Goal: Task Accomplishment & Management: Use online tool/utility

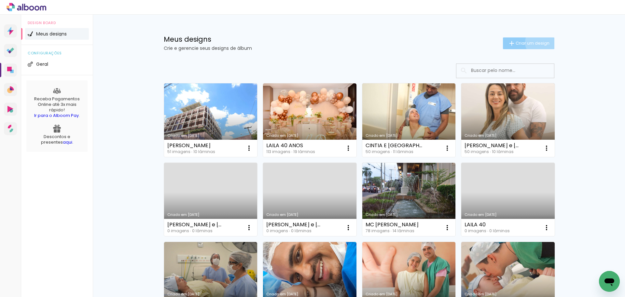
click at [537, 42] on span "Criar um design" at bounding box center [533, 43] width 34 height 4
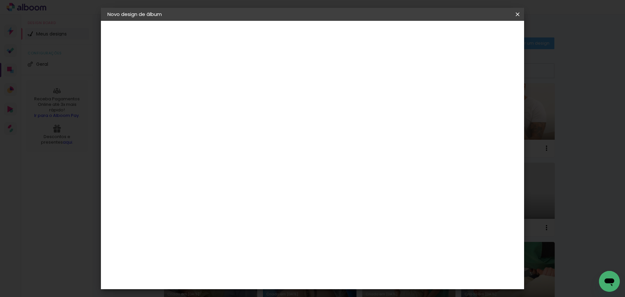
click at [214, 86] on input at bounding box center [214, 87] width 0 height 10
type input "[PERSON_NAME]"
type paper-input "[PERSON_NAME]"
click at [0, 0] on slot "Avançar" at bounding box center [0, 0] width 0 height 0
click at [336, 100] on paper-item "Tamanho Livre" at bounding box center [305, 99] width 63 height 14
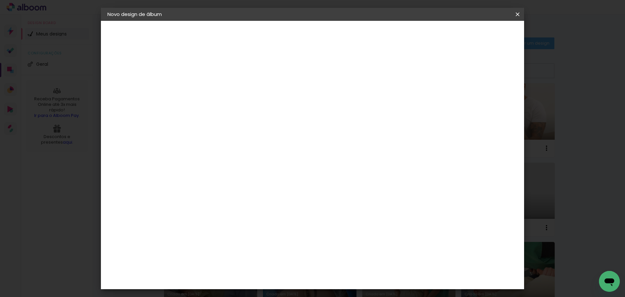
click at [0, 0] on slot "Avançar" at bounding box center [0, 0] width 0 height 0
drag, startPoint x: 197, startPoint y: 186, endPoint x: 193, endPoint y: 185, distance: 3.7
click at [193, 185] on input "30" at bounding box center [193, 185] width 17 height 10
type input "20"
type paper-input "20"
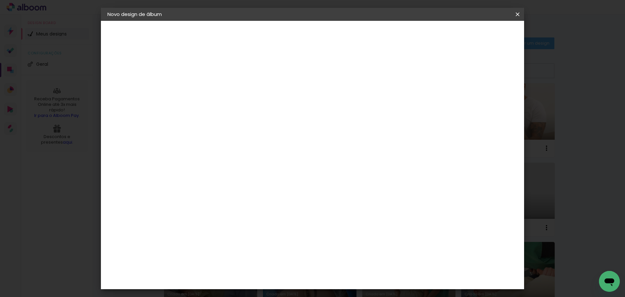
click at [349, 230] on input "60" at bounding box center [348, 229] width 17 height 10
type input "50"
type paper-input "50"
click at [477, 36] on span "Iniciar design" at bounding box center [463, 34] width 30 height 5
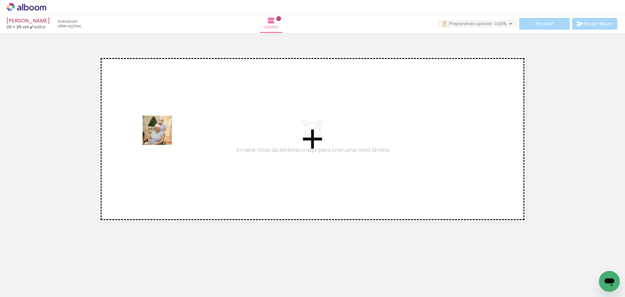
drag, startPoint x: 82, startPoint y: 258, endPoint x: 154, endPoint y: 164, distance: 119.0
click at [163, 131] on quentale-workspace at bounding box center [312, 148] width 625 height 297
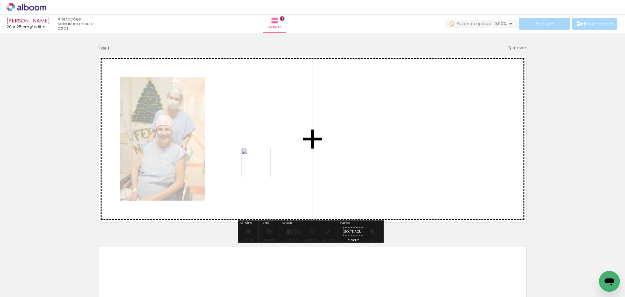
drag, startPoint x: 216, startPoint y: 194, endPoint x: 262, endPoint y: 167, distance: 52.6
click at [262, 167] on quentale-workspace at bounding box center [312, 148] width 625 height 297
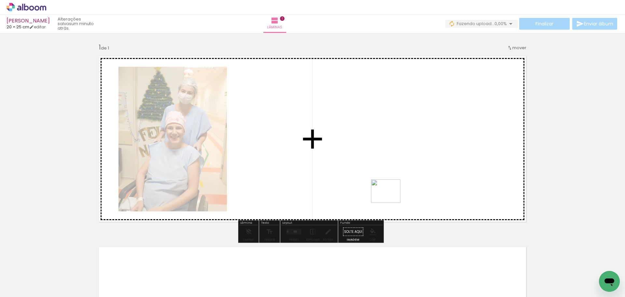
drag, startPoint x: 259, startPoint y: 233, endPoint x: 396, endPoint y: 196, distance: 141.9
click at [396, 197] on quentale-workspace at bounding box center [312, 148] width 625 height 297
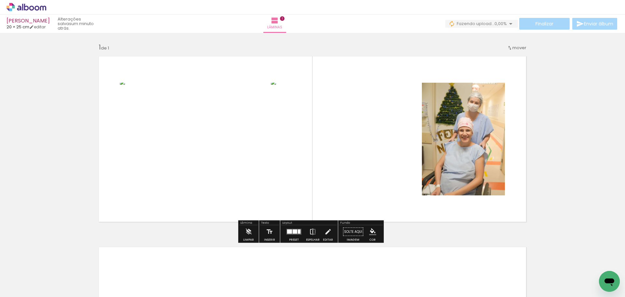
click at [313, 231] on iron-icon at bounding box center [312, 231] width 7 height 13
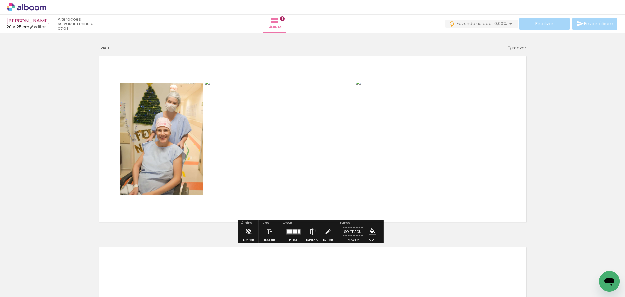
click at [173, 136] on quentale-photo at bounding box center [161, 139] width 83 height 113
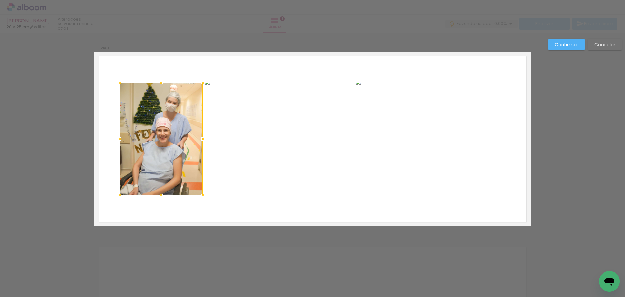
click at [277, 142] on quentale-photo at bounding box center [279, 139] width 149 height 113
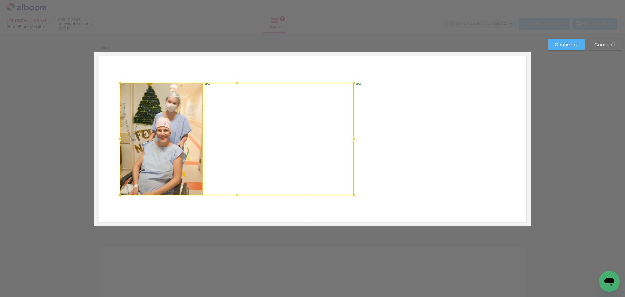
click at [420, 172] on quentale-photo at bounding box center [430, 139] width 149 height 113
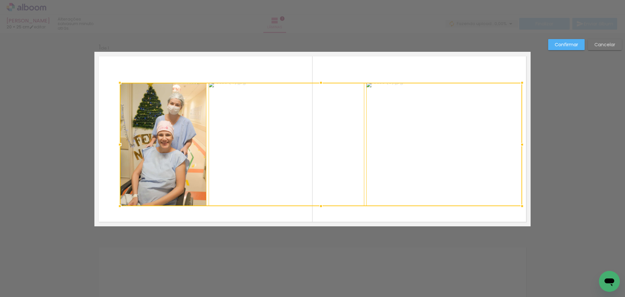
drag, startPoint x: 504, startPoint y: 198, endPoint x: 520, endPoint y: 209, distance: 19.5
click at [520, 209] on div at bounding box center [522, 206] width 13 height 13
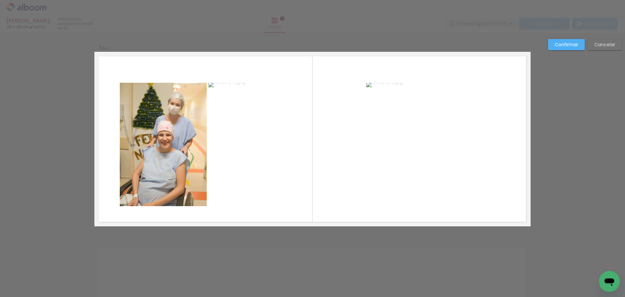
click at [453, 193] on quentale-photo at bounding box center [444, 144] width 156 height 123
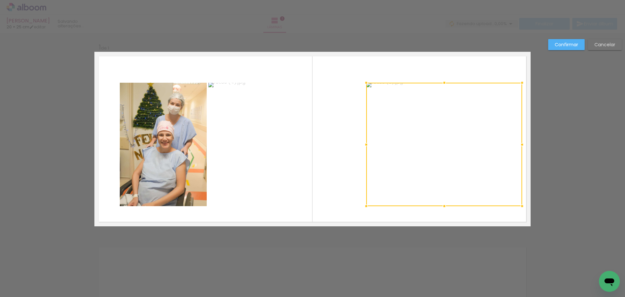
click at [288, 171] on quentale-photo at bounding box center [286, 144] width 156 height 123
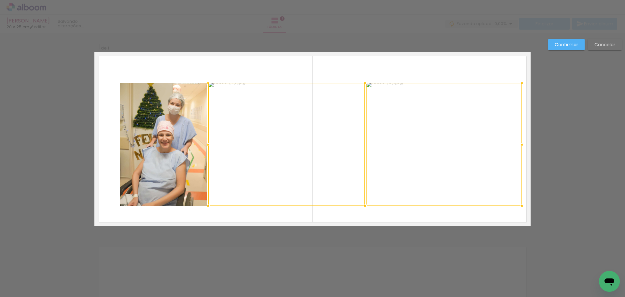
click at [137, 143] on quentale-photo at bounding box center [163, 144] width 87 height 123
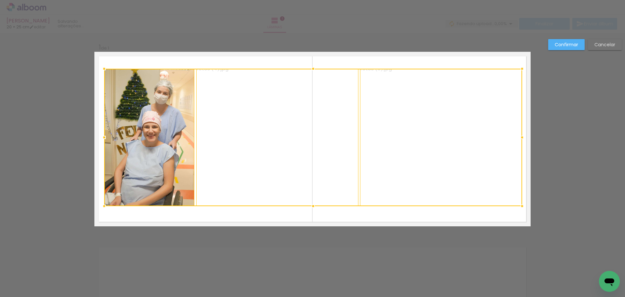
drag, startPoint x: 115, startPoint y: 83, endPoint x: 99, endPoint y: 69, distance: 21.0
click at [99, 69] on div at bounding box center [104, 68] width 13 height 13
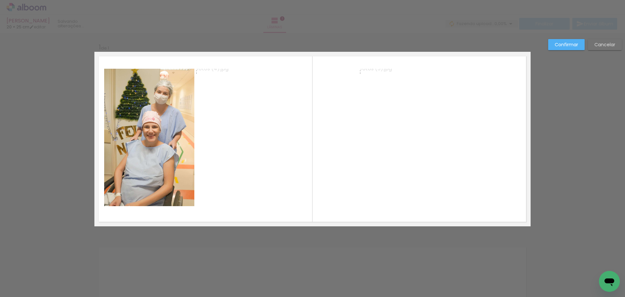
click at [579, 45] on paper-button "Confirmar" at bounding box center [566, 44] width 36 height 11
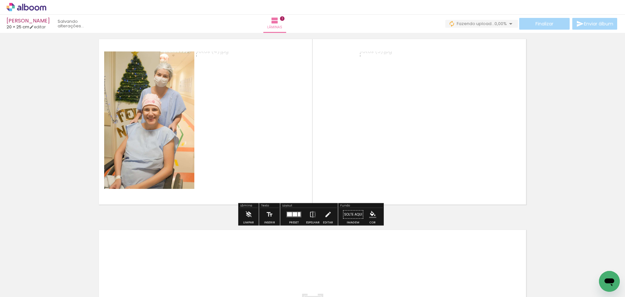
scroll to position [98, 0]
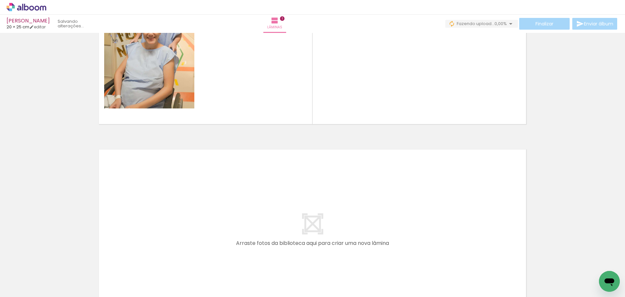
click at [30, 277] on input "Todas as fotos" at bounding box center [18, 278] width 25 height 6
click at [0, 0] on slot "Não utilizadas" at bounding box center [0, 0] width 0 height 0
type input "Não utilizadas"
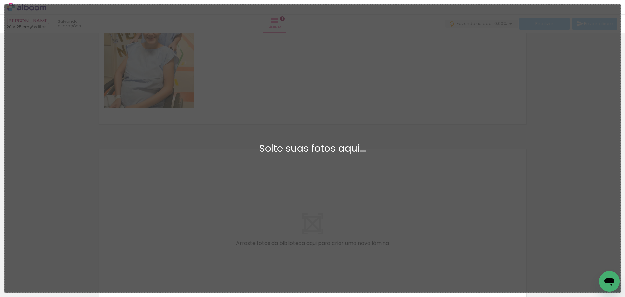
scroll to position [0, 0]
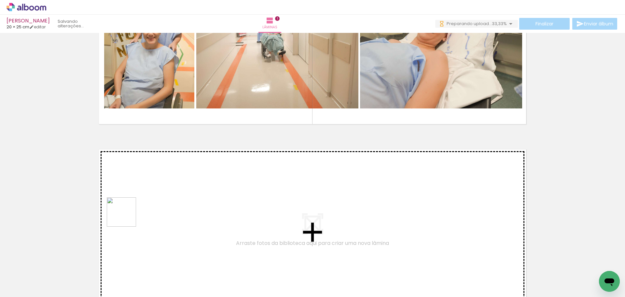
drag, startPoint x: 111, startPoint y: 232, endPoint x: 145, endPoint y: 202, distance: 45.0
click at [145, 202] on quentale-workspace at bounding box center [312, 148] width 625 height 297
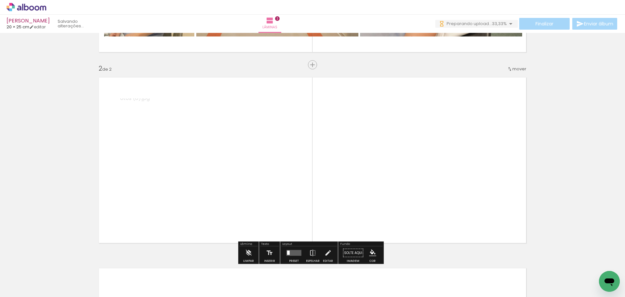
scroll to position [185, 0]
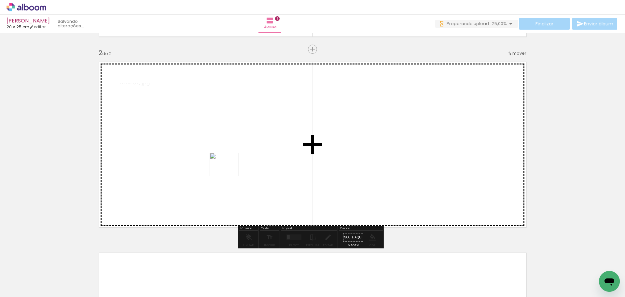
drag, startPoint x: 95, startPoint y: 263, endPoint x: 229, endPoint y: 172, distance: 162.0
click at [229, 172] on quentale-workspace at bounding box center [312, 148] width 625 height 297
drag, startPoint x: 167, startPoint y: 195, endPoint x: 214, endPoint y: 167, distance: 54.6
click at [214, 167] on quentale-workspace at bounding box center [312, 148] width 625 height 297
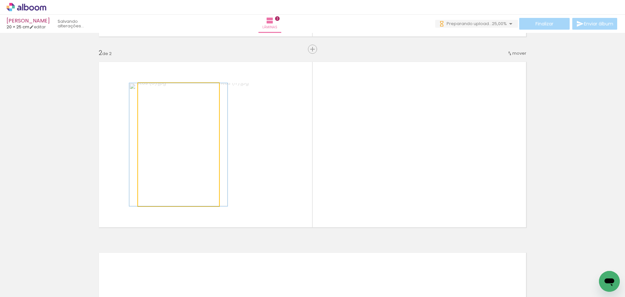
drag, startPoint x: 191, startPoint y: 192, endPoint x: 149, endPoint y: 216, distance: 48.1
click at [191, 192] on quentale-photo at bounding box center [178, 144] width 81 height 123
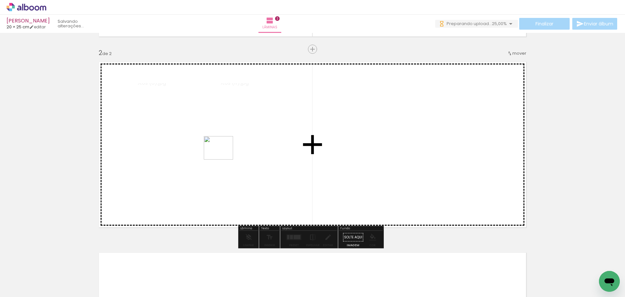
drag, startPoint x: 67, startPoint y: 273, endPoint x: 223, endPoint y: 156, distance: 195.4
click at [223, 156] on quentale-workspace at bounding box center [312, 148] width 625 height 297
drag, startPoint x: 69, startPoint y: 275, endPoint x: 261, endPoint y: 188, distance: 210.6
click at [241, 163] on quentale-workspace at bounding box center [312, 148] width 625 height 297
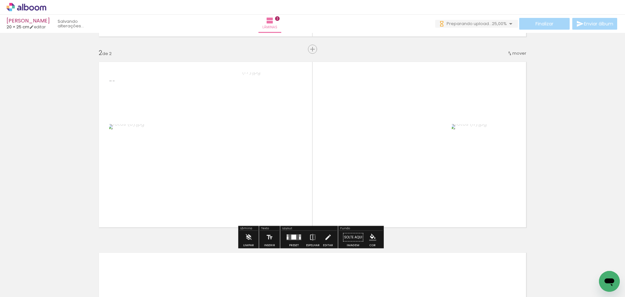
click at [292, 236] on div at bounding box center [294, 237] width 5 height 5
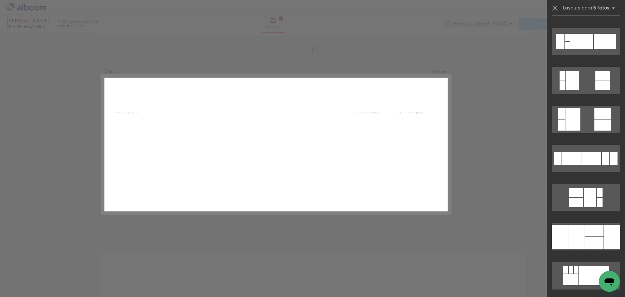
scroll to position [423, 0]
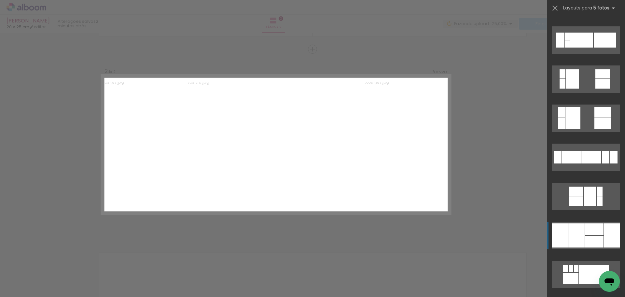
click at [590, 231] on div at bounding box center [595, 229] width 18 height 12
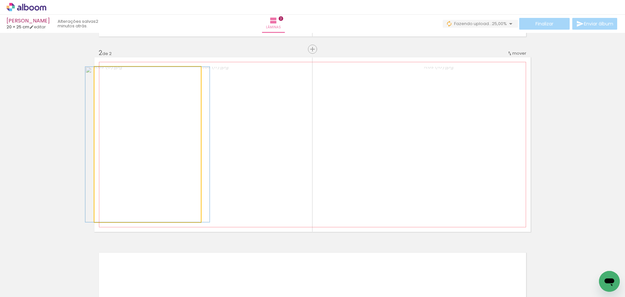
click at [164, 181] on quentale-photo at bounding box center [147, 144] width 107 height 155
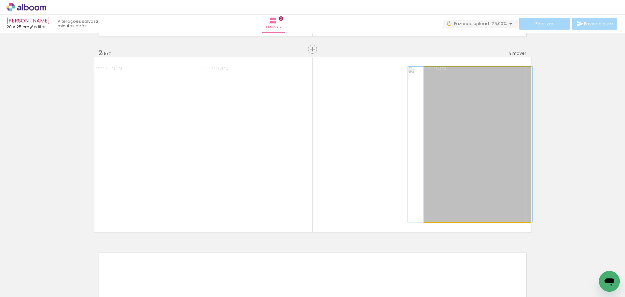
drag, startPoint x: 480, startPoint y: 180, endPoint x: 473, endPoint y: 180, distance: 7.2
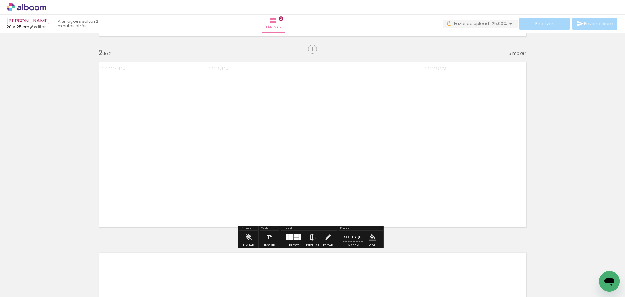
click at [583, 160] on div "Inserir lâmina 1 de 2 Inserir lâmina 2 de 2" at bounding box center [312, 136] width 625 height 573
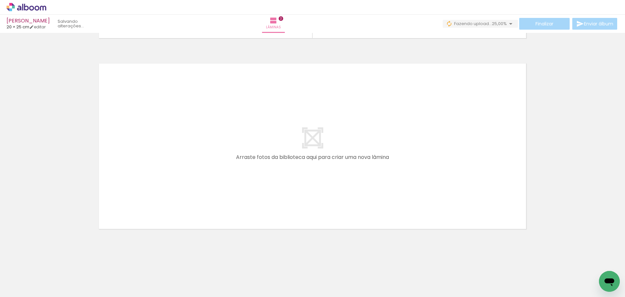
scroll to position [0, 0]
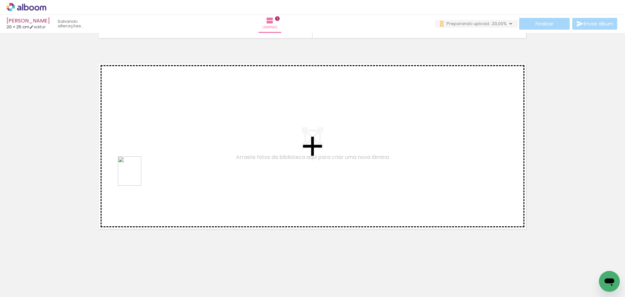
drag, startPoint x: 72, startPoint y: 279, endPoint x: 137, endPoint y: 176, distance: 122.5
click at [137, 176] on quentale-workspace at bounding box center [312, 148] width 625 height 297
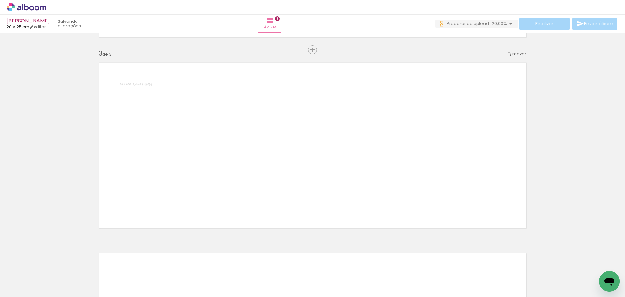
scroll to position [376, 0]
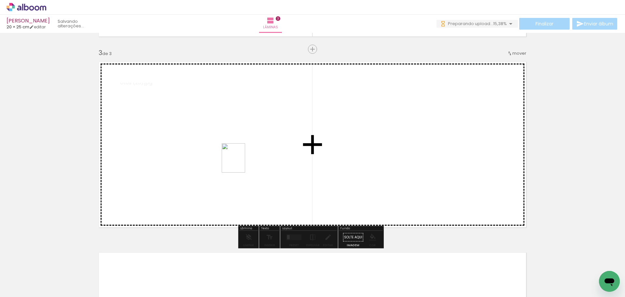
drag, startPoint x: 144, startPoint y: 235, endPoint x: 241, endPoint y: 163, distance: 120.6
click at [241, 163] on quentale-workspace at bounding box center [312, 148] width 625 height 297
drag, startPoint x: 79, startPoint y: 272, endPoint x: 205, endPoint y: 176, distance: 158.0
click at [205, 176] on quentale-workspace at bounding box center [312, 148] width 625 height 297
drag, startPoint x: 70, startPoint y: 280, endPoint x: 196, endPoint y: 179, distance: 161.8
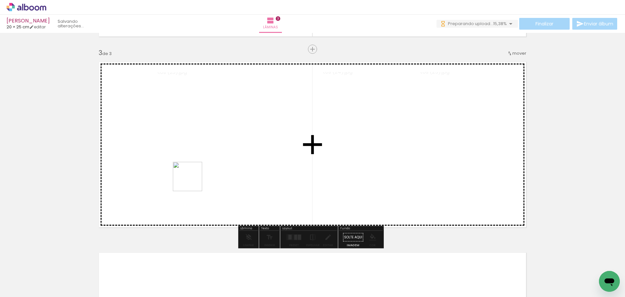
click at [196, 179] on quentale-workspace at bounding box center [312, 148] width 625 height 297
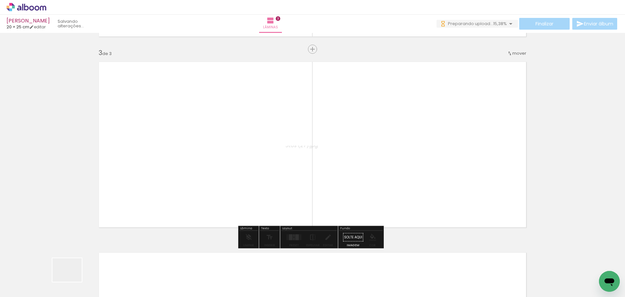
drag, startPoint x: 72, startPoint y: 278, endPoint x: 292, endPoint y: 235, distance: 224.6
click at [253, 173] on quentale-workspace at bounding box center [312, 148] width 625 height 297
click at [297, 236] on div at bounding box center [299, 237] width 4 height 3
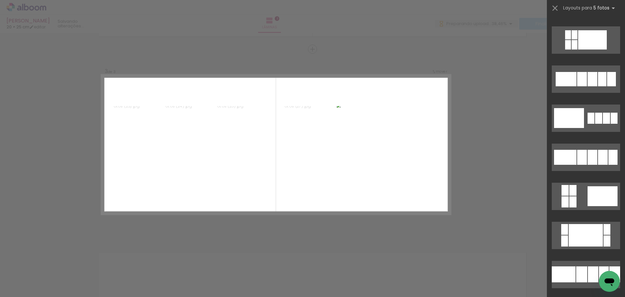
scroll to position [0, 0]
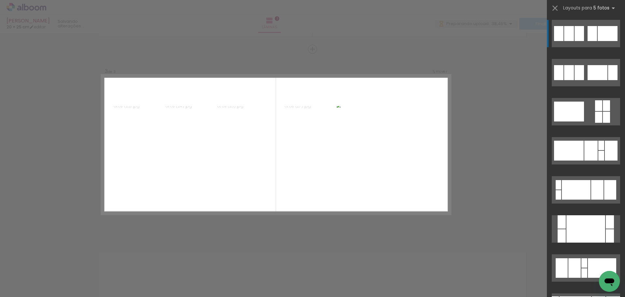
click at [478, 208] on div "Confirmar Cancelar" at bounding box center [312, 46] width 625 height 779
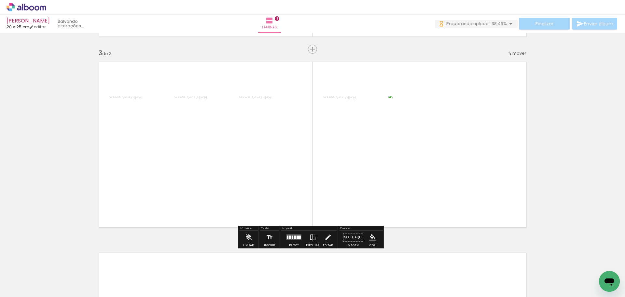
click at [259, 175] on quentale-photo at bounding box center [270, 144] width 63 height 96
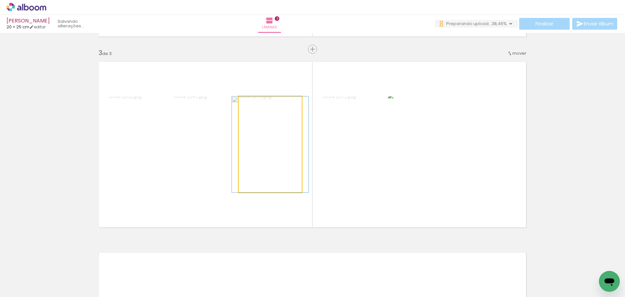
click at [259, 175] on quentale-photo at bounding box center [270, 144] width 63 height 96
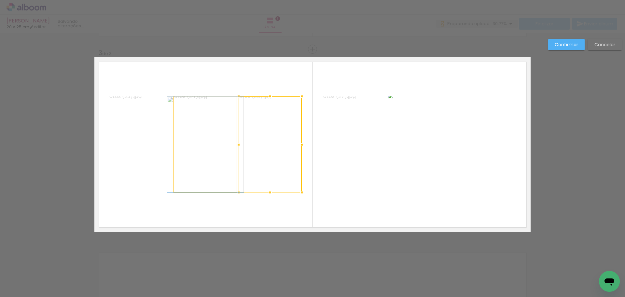
drag, startPoint x: 218, startPoint y: 175, endPoint x: 208, endPoint y: 176, distance: 9.8
click at [218, 174] on quentale-photo at bounding box center [205, 144] width 63 height 96
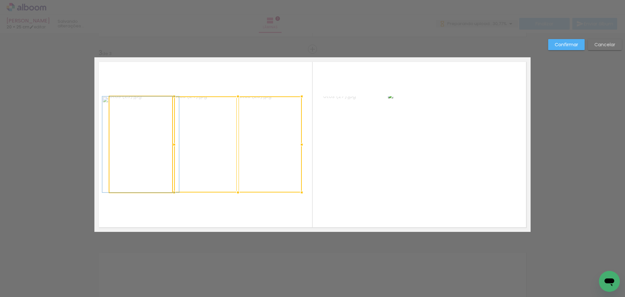
click at [146, 176] on quentale-photo at bounding box center [140, 144] width 63 height 96
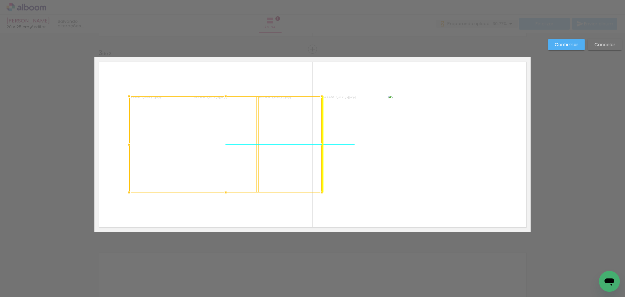
drag, startPoint x: 206, startPoint y: 178, endPoint x: 223, endPoint y: 176, distance: 16.8
click at [223, 176] on div at bounding box center [225, 144] width 192 height 96
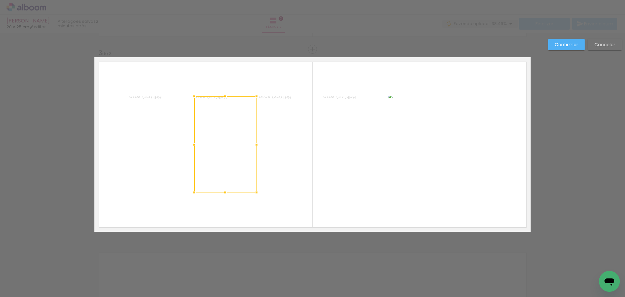
click at [442, 165] on quentale-photo at bounding box center [452, 144] width 128 height 96
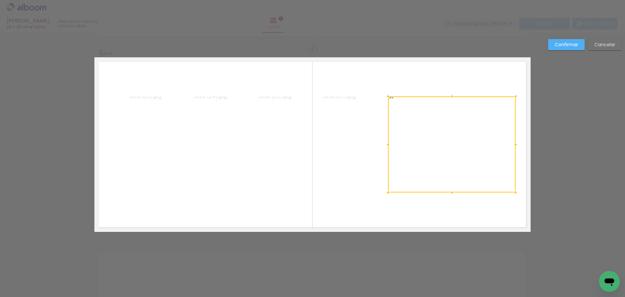
click at [442, 165] on div at bounding box center [452, 144] width 128 height 96
drag, startPoint x: 394, startPoint y: 150, endPoint x: 417, endPoint y: 150, distance: 22.2
click at [417, 150] on div at bounding box center [416, 144] width 13 height 13
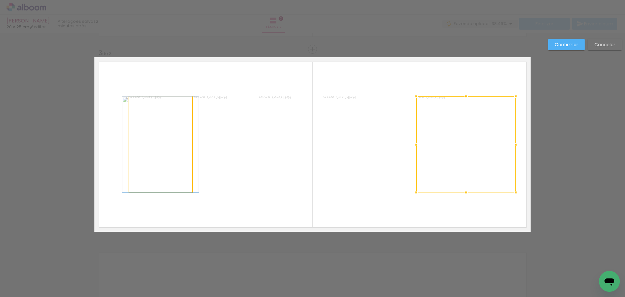
click at [174, 157] on quentale-photo at bounding box center [160, 144] width 63 height 96
click at [417, 157] on div at bounding box center [466, 144] width 99 height 96
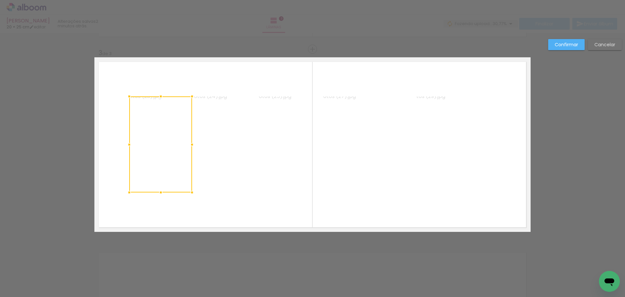
click at [472, 167] on quentale-photo at bounding box center [466, 144] width 99 height 96
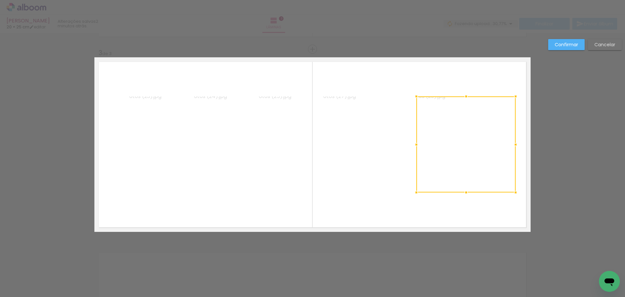
click at [472, 167] on div at bounding box center [466, 144] width 99 height 96
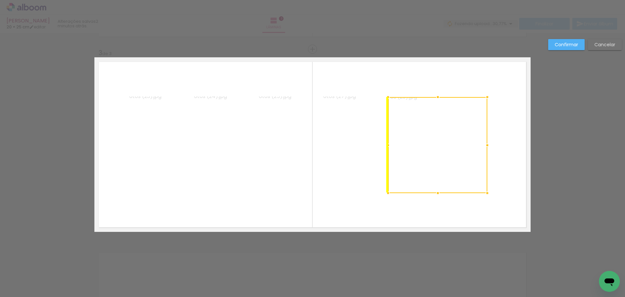
drag, startPoint x: 472, startPoint y: 167, endPoint x: 443, endPoint y: 168, distance: 28.7
click at [443, 168] on div at bounding box center [437, 145] width 99 height 96
click at [455, 78] on quentale-layouter at bounding box center [312, 144] width 436 height 175
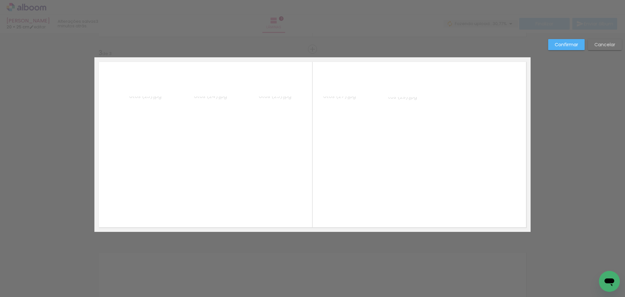
click at [164, 152] on quentale-photo at bounding box center [160, 144] width 63 height 96
click at [164, 152] on div at bounding box center [160, 144] width 63 height 96
click at [227, 160] on quentale-photo at bounding box center [225, 144] width 63 height 96
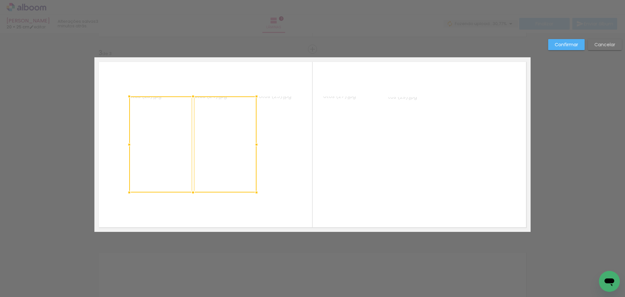
drag, startPoint x: 287, startPoint y: 161, endPoint x: 300, endPoint y: 161, distance: 12.4
click at [288, 161] on quentale-photo at bounding box center [290, 144] width 63 height 96
click at [363, 162] on quentale-photo at bounding box center [354, 144] width 63 height 96
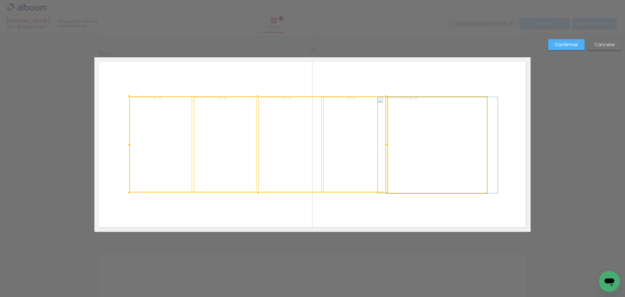
click at [462, 162] on quentale-photo at bounding box center [437, 145] width 99 height 96
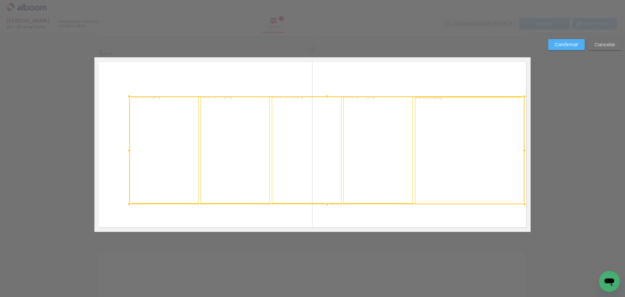
drag, startPoint x: 486, startPoint y: 194, endPoint x: 524, endPoint y: 205, distance: 39.1
click at [524, 205] on div at bounding box center [524, 204] width 13 height 13
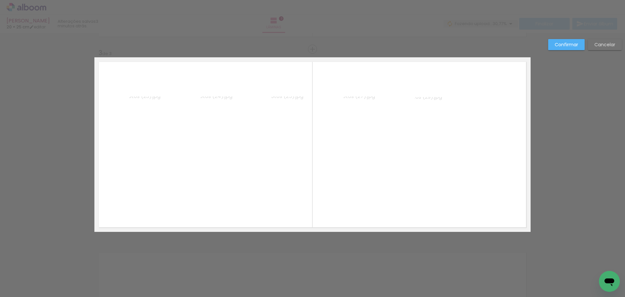
click at [159, 153] on quentale-photo at bounding box center [164, 149] width 70 height 107
click at [225, 163] on quentale-photo at bounding box center [235, 149] width 69 height 107
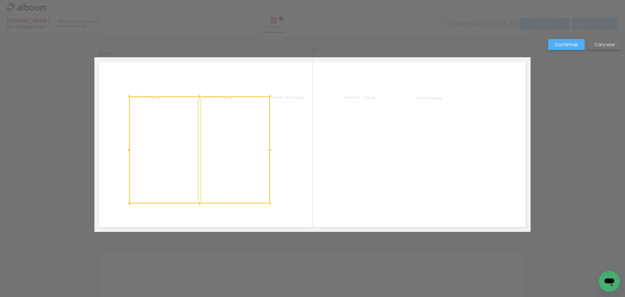
click at [304, 167] on quentale-photo at bounding box center [307, 149] width 70 height 107
click at [361, 171] on quentale-photo at bounding box center [379, 149] width 70 height 107
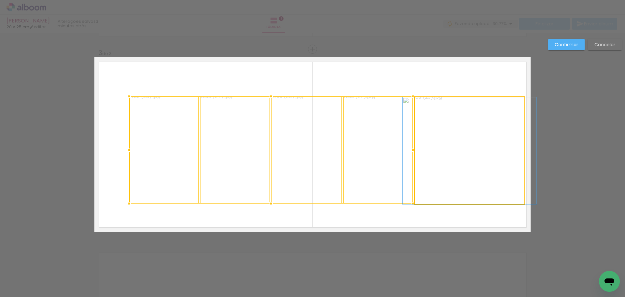
click at [434, 172] on quentale-photo at bounding box center [470, 150] width 110 height 107
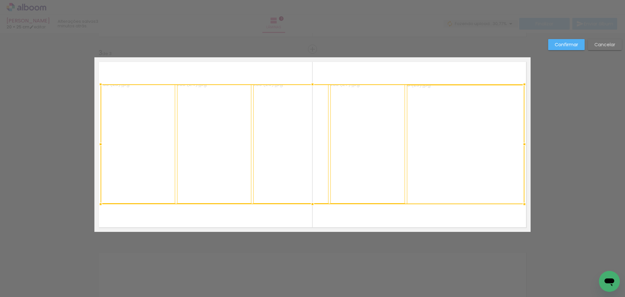
drag, startPoint x: 127, startPoint y: 97, endPoint x: 98, endPoint y: 85, distance: 30.8
click at [98, 85] on div at bounding box center [100, 84] width 13 height 13
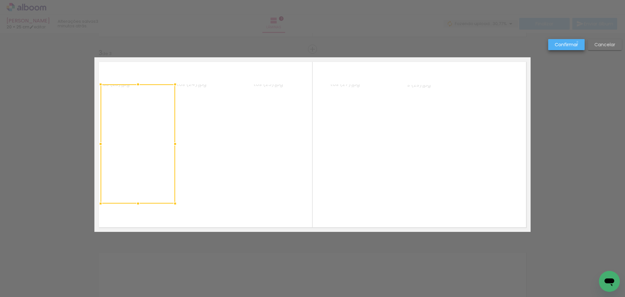
click at [0, 0] on slot "Confirmar" at bounding box center [0, 0] width 0 height 0
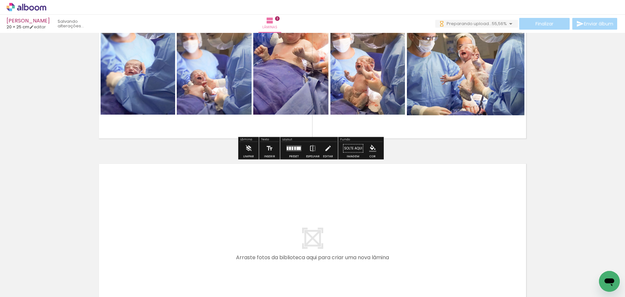
scroll to position [506, 0]
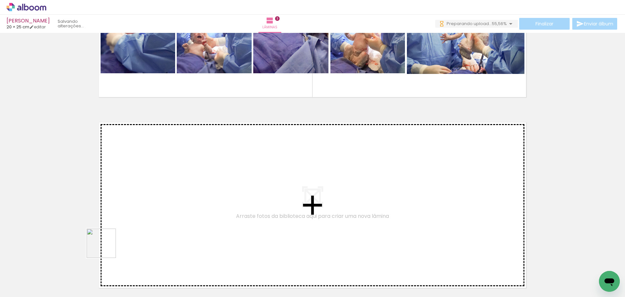
drag, startPoint x: 67, startPoint y: 281, endPoint x: 148, endPoint y: 203, distance: 111.7
click at [148, 203] on quentale-workspace at bounding box center [312, 148] width 625 height 297
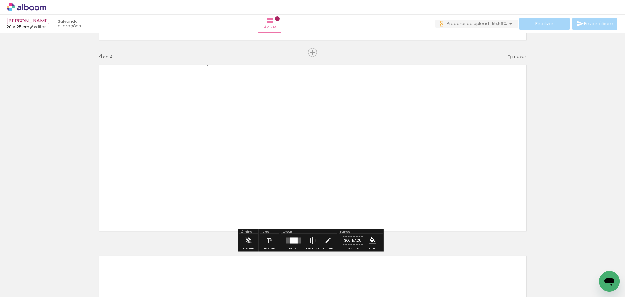
scroll to position [567, 0]
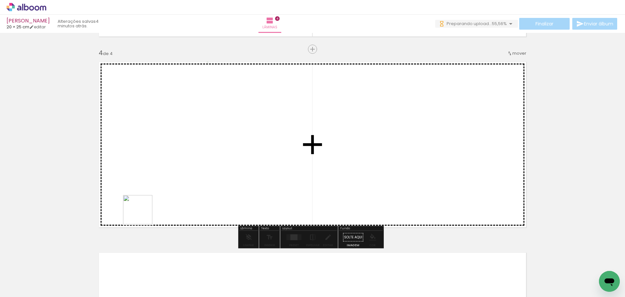
drag, startPoint x: 137, startPoint y: 221, endPoint x: 165, endPoint y: 175, distance: 53.3
click at [165, 175] on quentale-workspace at bounding box center [312, 148] width 625 height 297
drag, startPoint x: 80, startPoint y: 269, endPoint x: 176, endPoint y: 174, distance: 135.2
click at [176, 174] on quentale-workspace at bounding box center [312, 148] width 625 height 297
click at [214, 177] on quentale-workspace at bounding box center [312, 148] width 625 height 297
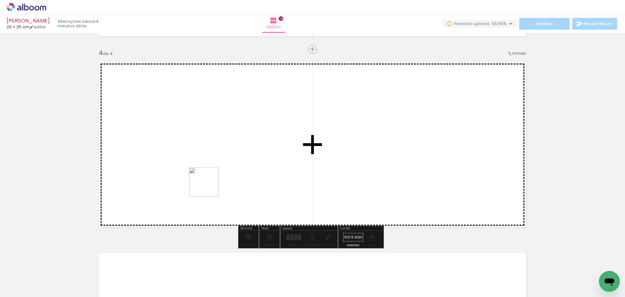
drag, startPoint x: 182, startPoint y: 205, endPoint x: 209, endPoint y: 187, distance: 32.1
click at [209, 187] on quentale-workspace at bounding box center [312, 148] width 625 height 297
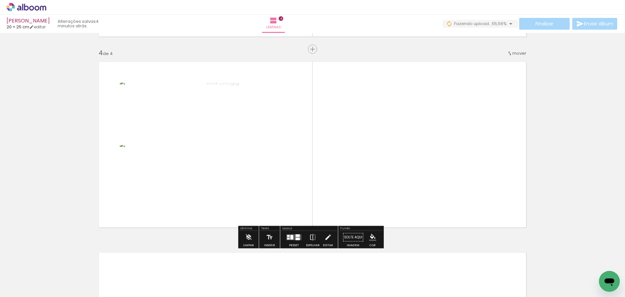
click at [296, 237] on quentale-layouter at bounding box center [294, 238] width 15 height 6
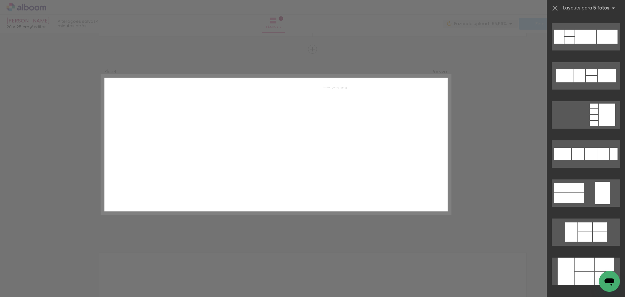
scroll to position [195, 0]
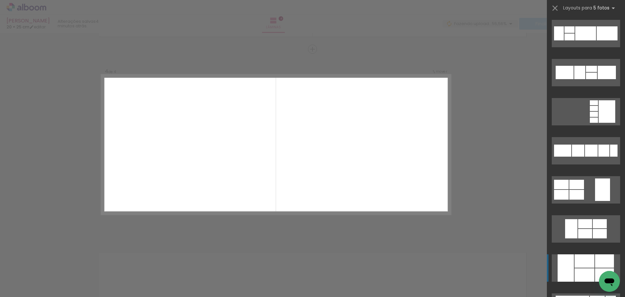
click at [597, 270] on div at bounding box center [604, 274] width 19 height 13
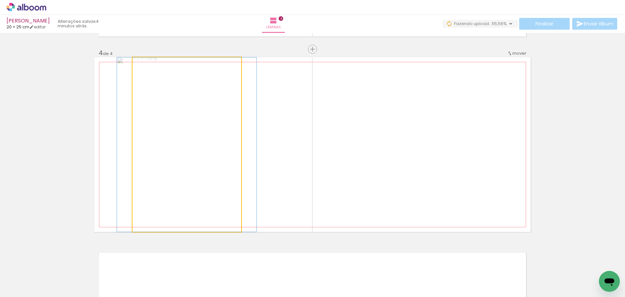
click at [207, 189] on quentale-photo at bounding box center [187, 144] width 109 height 175
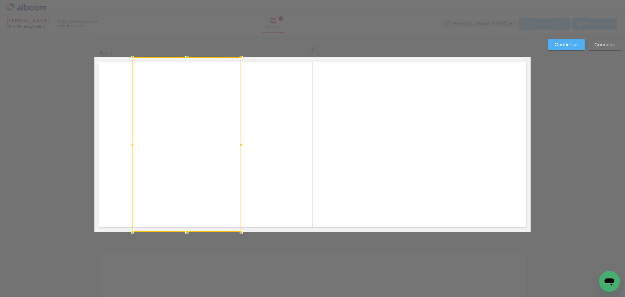
click at [207, 189] on div at bounding box center [187, 144] width 109 height 175
click at [110, 157] on quentale-layouter at bounding box center [312, 144] width 436 height 175
click at [174, 159] on quentale-photo at bounding box center [187, 144] width 109 height 175
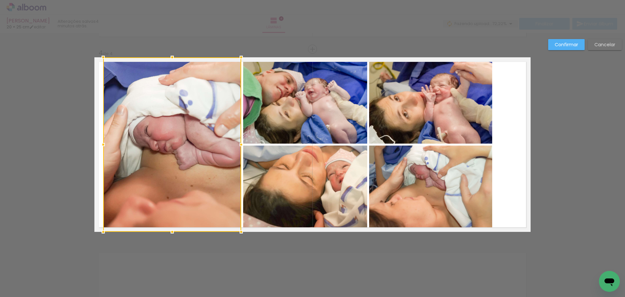
drag, startPoint x: 128, startPoint y: 146, endPoint x: 99, endPoint y: 145, distance: 29.3
click at [99, 145] on div at bounding box center [103, 144] width 13 height 13
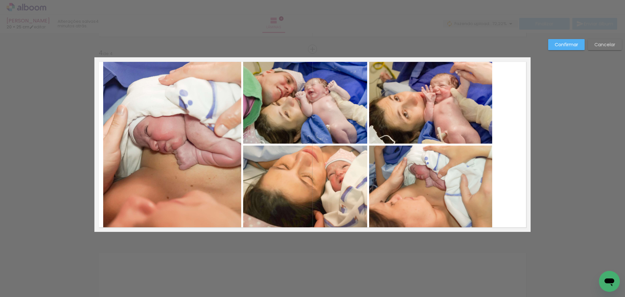
click at [0, 0] on slot "Confirmar" at bounding box center [0, 0] width 0 height 0
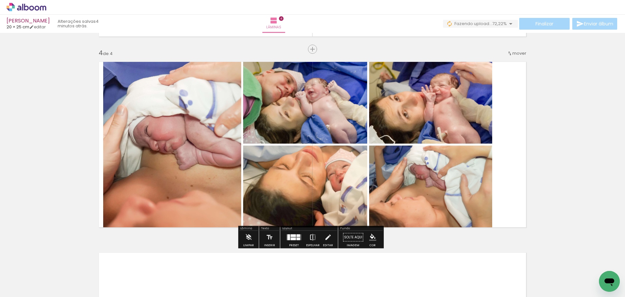
click at [312, 239] on iron-icon at bounding box center [312, 237] width 7 height 13
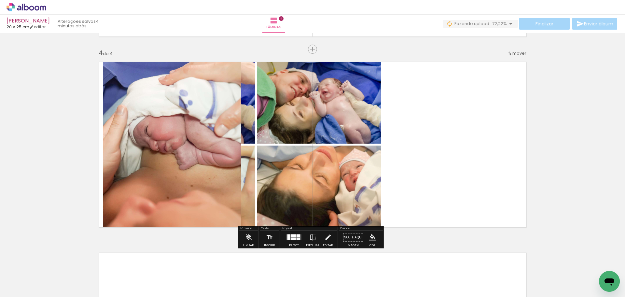
click at [450, 177] on quentale-layouter at bounding box center [312, 144] width 436 height 175
click at [466, 132] on quentale-layouter at bounding box center [312, 144] width 436 height 175
click at [293, 237] on div at bounding box center [293, 236] width 5 height 3
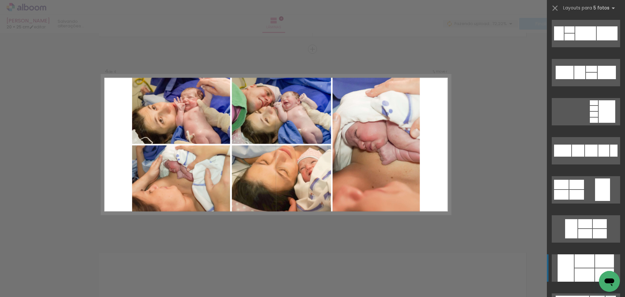
scroll to position [430, 0]
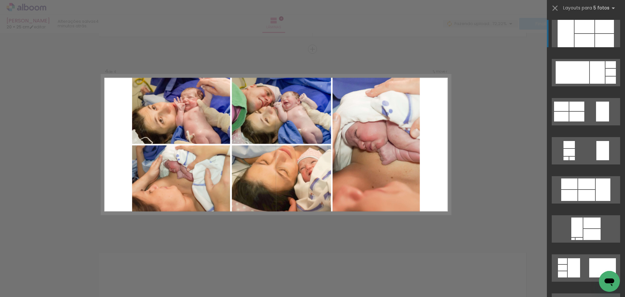
click at [601, 36] on div at bounding box center [604, 40] width 19 height 13
click at [588, 35] on div at bounding box center [585, 40] width 20 height 13
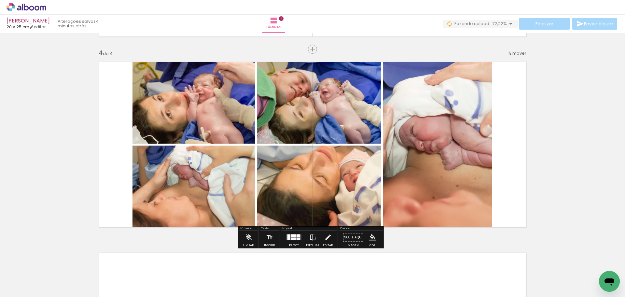
click at [312, 236] on iron-icon at bounding box center [312, 237] width 7 height 13
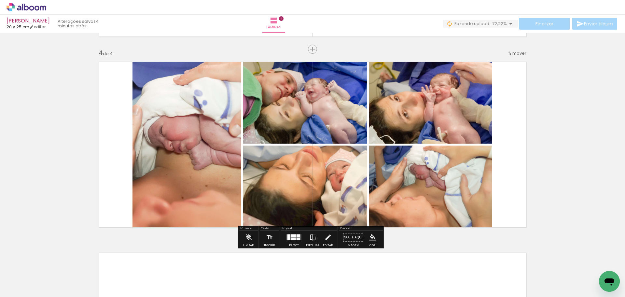
click at [310, 237] on iron-icon at bounding box center [312, 237] width 7 height 13
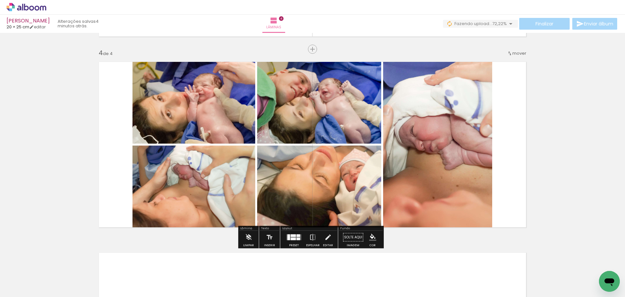
click at [467, 198] on quentale-photo at bounding box center [437, 144] width 109 height 175
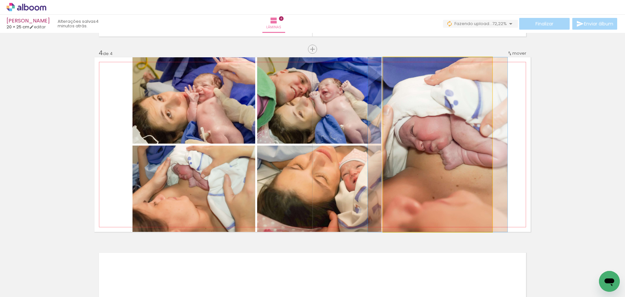
click at [467, 198] on quentale-photo at bounding box center [437, 144] width 109 height 175
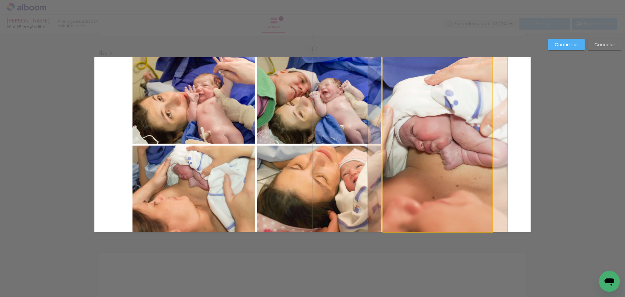
click at [477, 157] on quentale-photo at bounding box center [437, 144] width 109 height 175
click at [241, 157] on div at bounding box center [172, 144] width 138 height 175
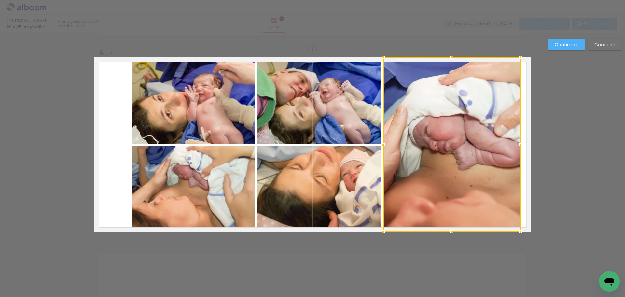
drag, startPoint x: 493, startPoint y: 147, endPoint x: 521, endPoint y: 150, distance: 28.5
click at [521, 150] on div at bounding box center [520, 144] width 13 height 13
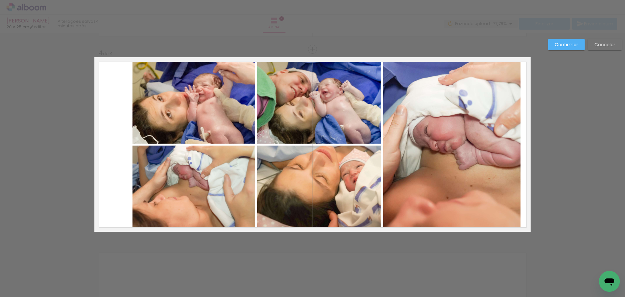
click at [160, 122] on quentale-photo at bounding box center [194, 100] width 123 height 86
click at [180, 189] on quentale-photo at bounding box center [194, 189] width 123 height 86
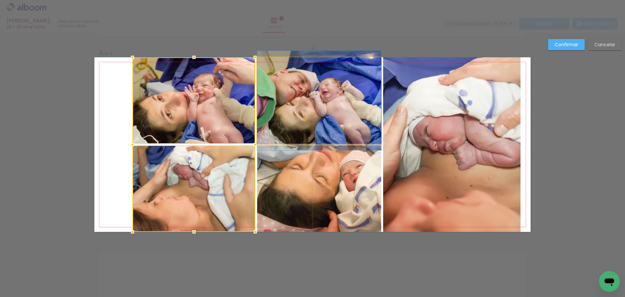
click at [307, 114] on quentale-photo at bounding box center [319, 100] width 124 height 86
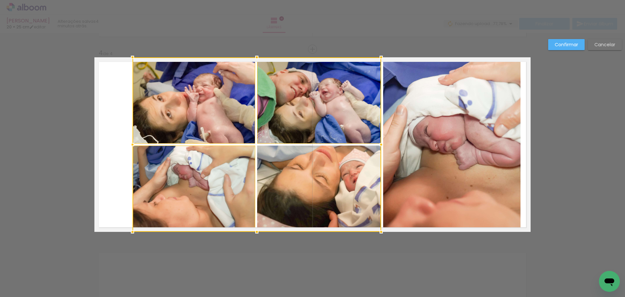
click at [322, 192] on div at bounding box center [257, 144] width 249 height 175
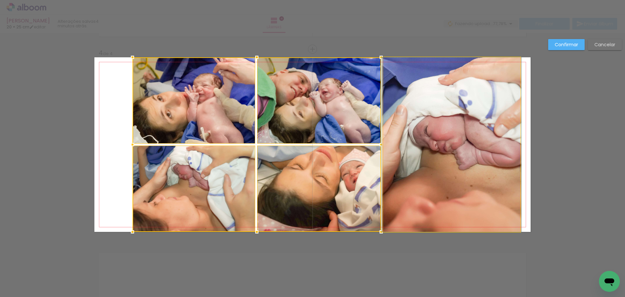
click at [453, 192] on quentale-photo at bounding box center [451, 144] width 137 height 175
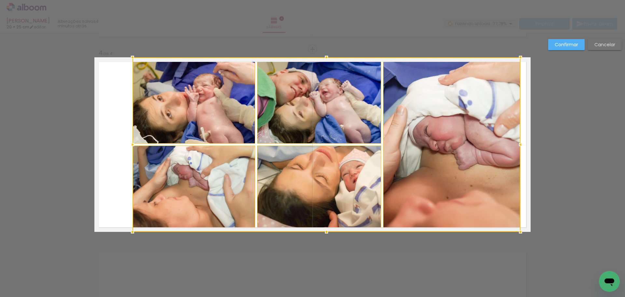
click at [224, 193] on div at bounding box center [327, 144] width 388 height 175
click at [313, 195] on div at bounding box center [326, 144] width 388 height 175
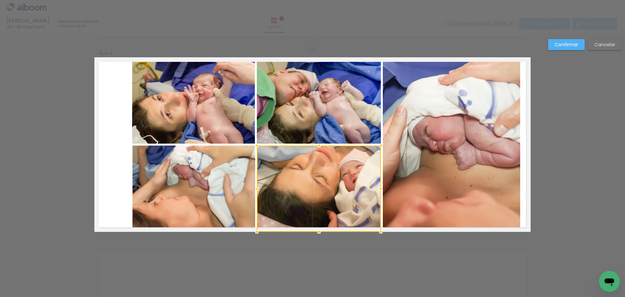
click at [94, 118] on quentale-layouter at bounding box center [312, 144] width 436 height 175
click at [189, 195] on quentale-photo at bounding box center [194, 189] width 123 height 86
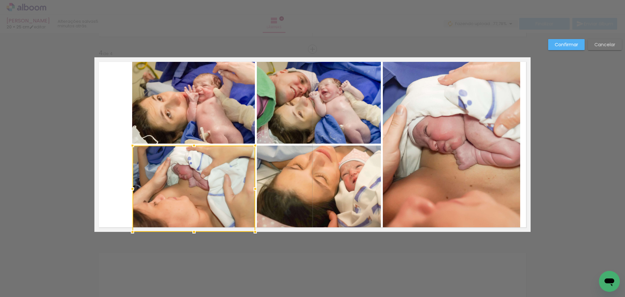
click at [189, 195] on div at bounding box center [194, 189] width 123 height 86
click at [118, 169] on quentale-layouter at bounding box center [312, 144] width 436 height 175
click at [182, 116] on quentale-photo at bounding box center [193, 100] width 123 height 86
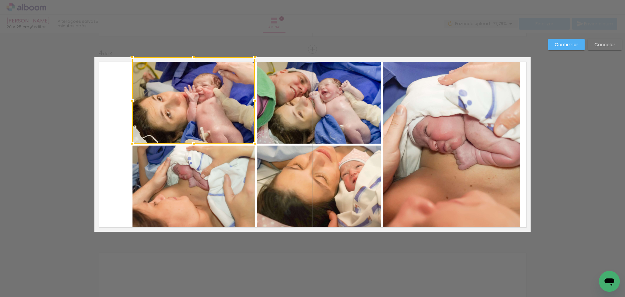
click at [192, 183] on quentale-photo at bounding box center [194, 189] width 123 height 86
click at [286, 134] on quentale-photo at bounding box center [319, 100] width 124 height 86
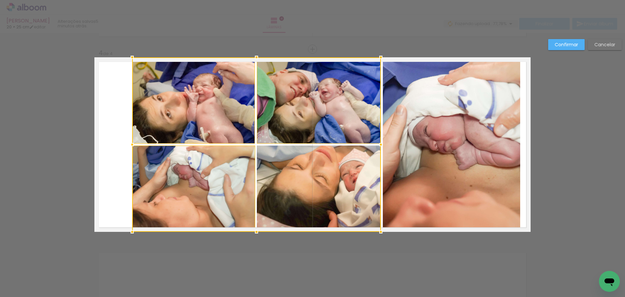
click at [298, 208] on div at bounding box center [256, 144] width 249 height 175
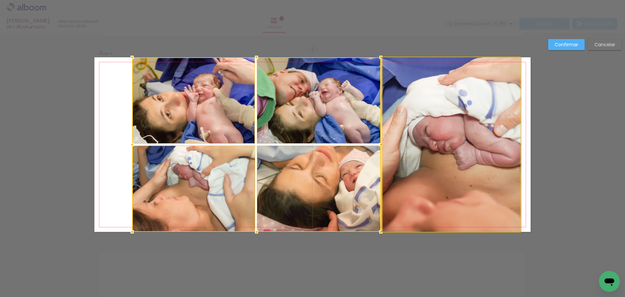
click at [420, 205] on quentale-photo at bounding box center [451, 144] width 137 height 175
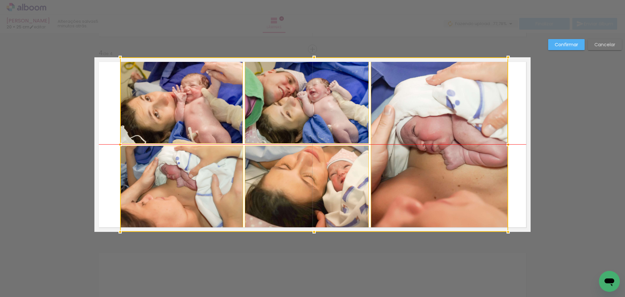
drag, startPoint x: 437, startPoint y: 204, endPoint x: 425, endPoint y: 204, distance: 12.1
click at [425, 204] on div at bounding box center [314, 144] width 388 height 175
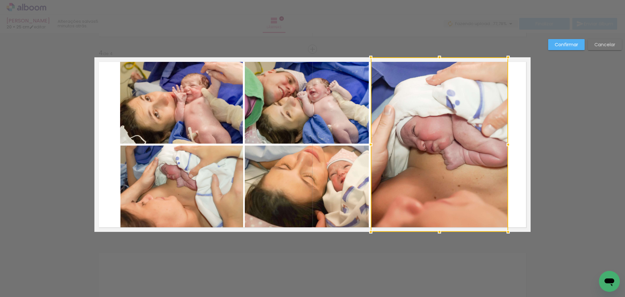
click at [0, 0] on slot "Confirmar" at bounding box center [0, 0] width 0 height 0
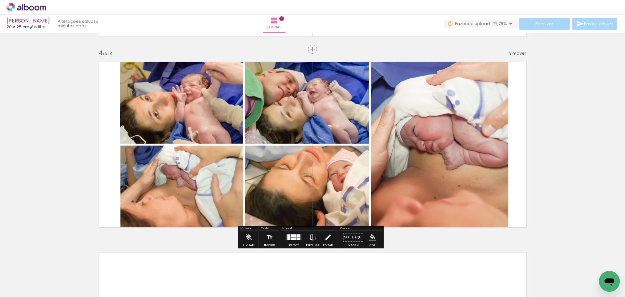
scroll to position [665, 0]
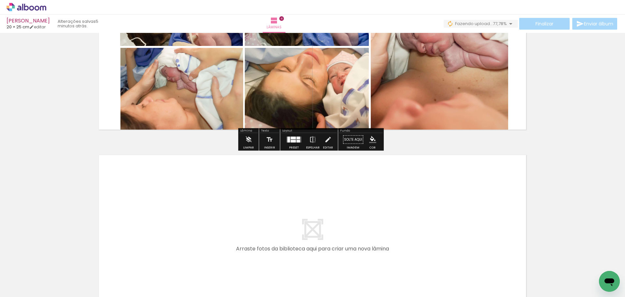
click at [287, 214] on quentale-layouter at bounding box center [312, 237] width 436 height 175
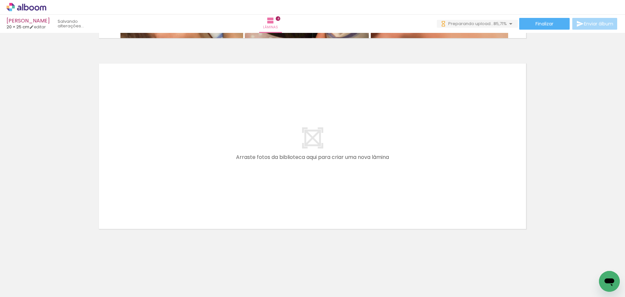
scroll to position [0, 0]
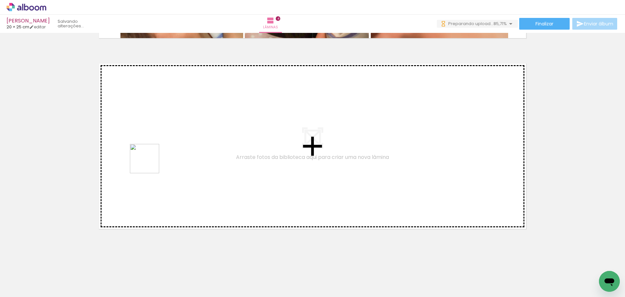
drag, startPoint x: 149, startPoint y: 166, endPoint x: 150, endPoint y: 163, distance: 3.3
click at [150, 163] on quentale-workspace at bounding box center [312, 148] width 625 height 297
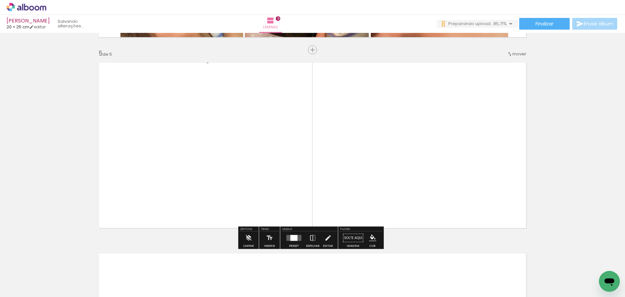
scroll to position [758, 0]
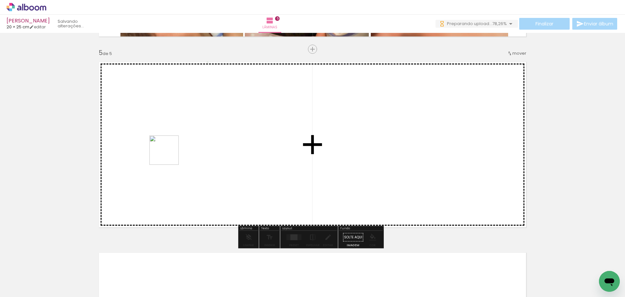
drag, startPoint x: 167, startPoint y: 160, endPoint x: 169, endPoint y: 155, distance: 5.4
click at [169, 155] on quentale-workspace at bounding box center [312, 148] width 625 height 297
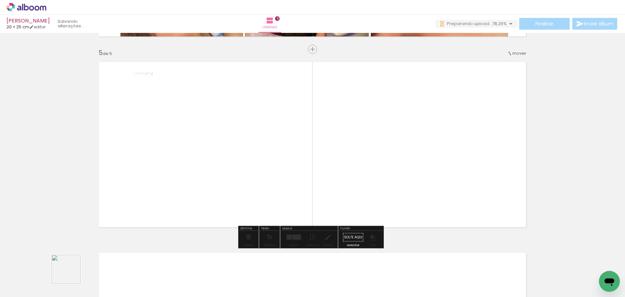
drag, startPoint x: 71, startPoint y: 274, endPoint x: 152, endPoint y: 228, distance: 93.6
click at [195, 152] on quentale-workspace at bounding box center [312, 148] width 625 height 297
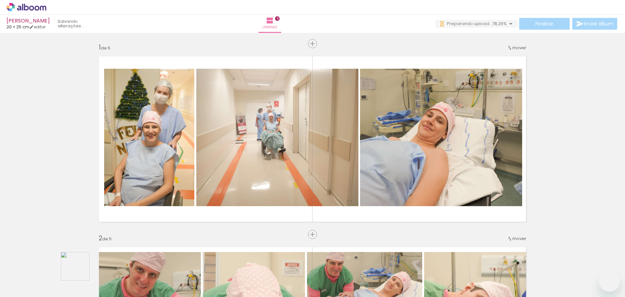
click at [229, 133] on quentale-workspace at bounding box center [312, 148] width 625 height 297
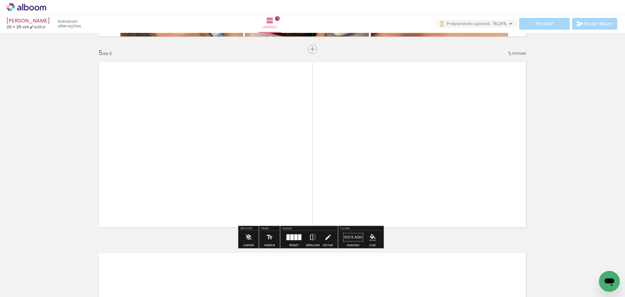
scroll to position [430, 0]
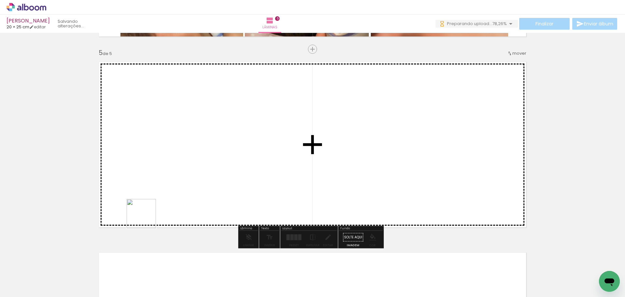
drag, startPoint x: 146, startPoint y: 219, endPoint x: 256, endPoint y: 152, distance: 128.2
click at [256, 152] on quentale-workspace at bounding box center [312, 148] width 625 height 297
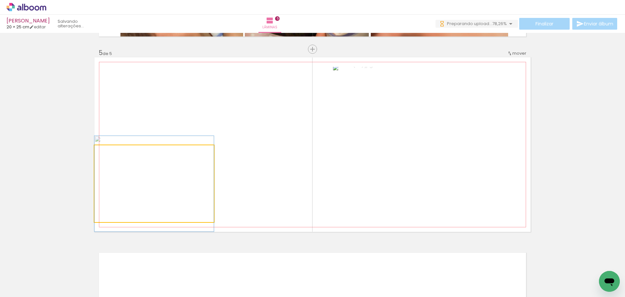
click at [166, 189] on quentale-photo at bounding box center [154, 183] width 120 height 77
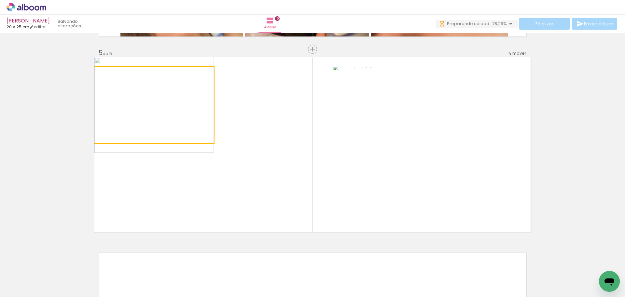
click at [165, 119] on quentale-photo at bounding box center [154, 105] width 120 height 77
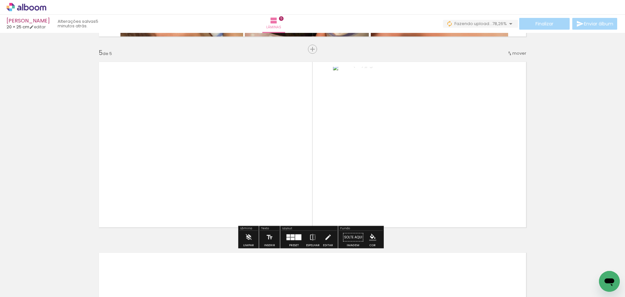
click at [173, 101] on quentale-photo at bounding box center [154, 105] width 120 height 77
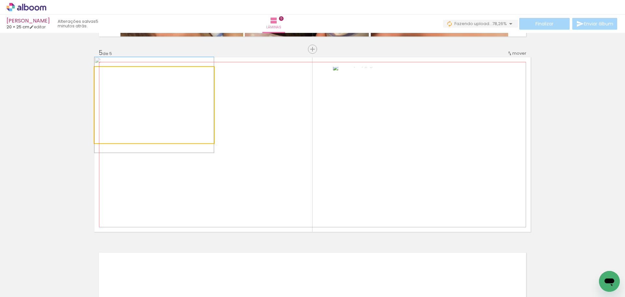
click at [173, 101] on quentale-photo at bounding box center [154, 105] width 120 height 77
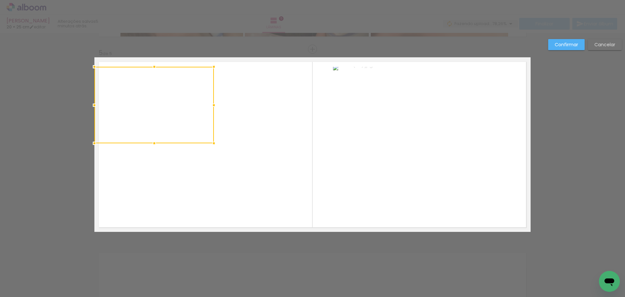
click at [171, 182] on quentale-photo at bounding box center [154, 183] width 120 height 77
click at [426, 163] on quentale-photo at bounding box center [432, 144] width 198 height 155
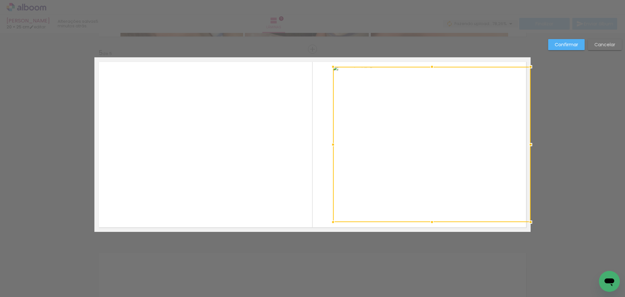
click at [426, 163] on div at bounding box center [432, 144] width 198 height 155
drag, startPoint x: 338, startPoint y: 147, endPoint x: 357, endPoint y: 149, distance: 19.0
click at [357, 149] on div at bounding box center [358, 144] width 13 height 13
click at [163, 120] on quentale-photo at bounding box center [154, 105] width 120 height 77
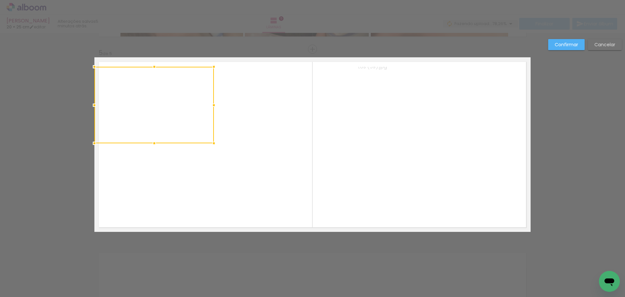
click at [163, 120] on div at bounding box center [154, 105] width 120 height 77
click at [174, 188] on quentale-photo at bounding box center [154, 183] width 120 height 77
click at [306, 204] on quentale-photo at bounding box center [273, 183] width 115 height 77
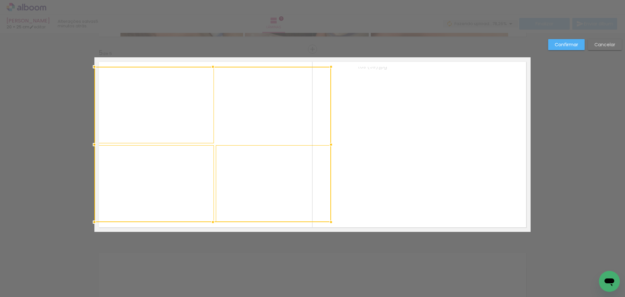
click at [307, 115] on div at bounding box center [212, 144] width 237 height 155
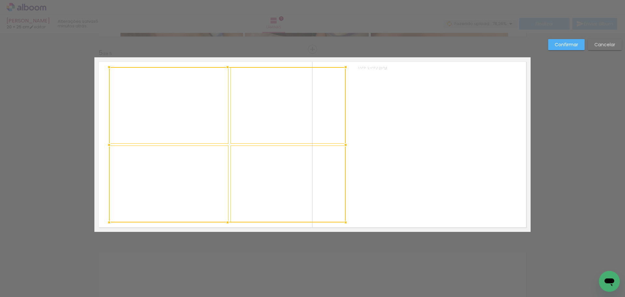
drag, startPoint x: 302, startPoint y: 201, endPoint x: 311, endPoint y: 202, distance: 9.5
click at [311, 202] on div at bounding box center [227, 144] width 237 height 155
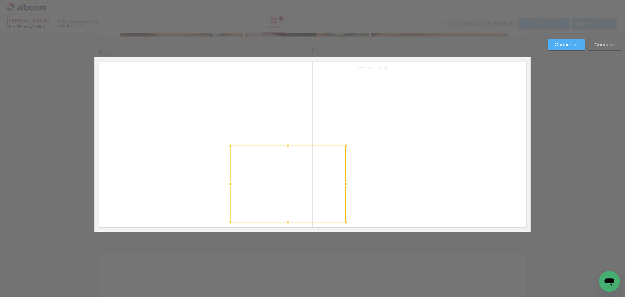
click at [456, 195] on quentale-photo at bounding box center [445, 144] width 172 height 155
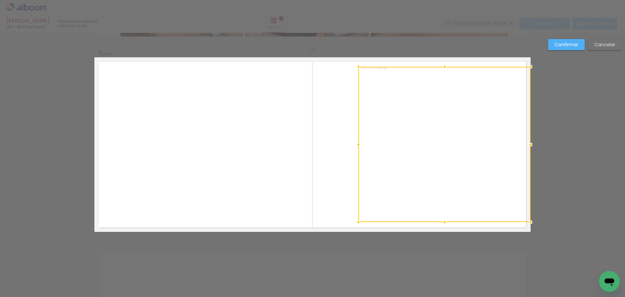
click at [456, 195] on div at bounding box center [445, 144] width 172 height 155
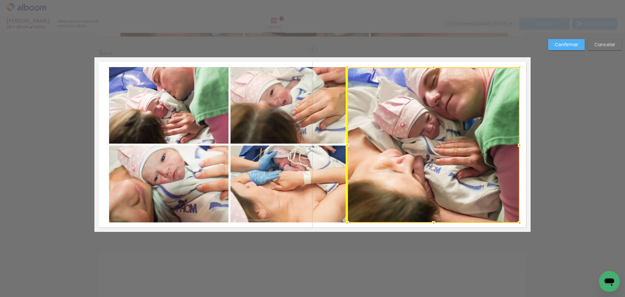
drag, startPoint x: 456, startPoint y: 196, endPoint x: 446, endPoint y: 196, distance: 10.1
click at [446, 196] on div at bounding box center [434, 144] width 172 height 155
click at [565, 40] on paper-button "Confirmar" at bounding box center [566, 44] width 36 height 11
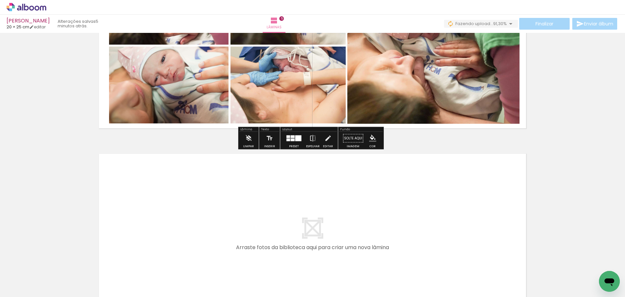
scroll to position [888, 0]
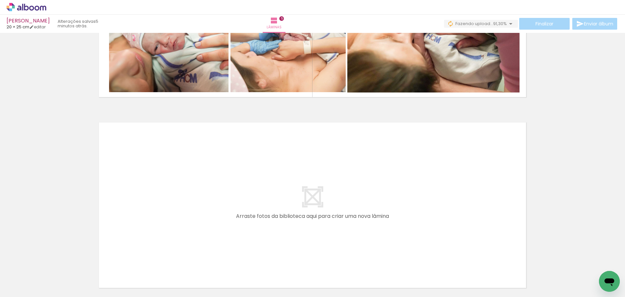
click at [276, 201] on quentale-layouter at bounding box center [312, 205] width 436 height 175
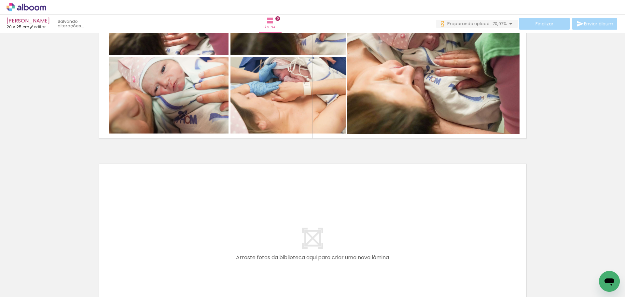
scroll to position [947, 0]
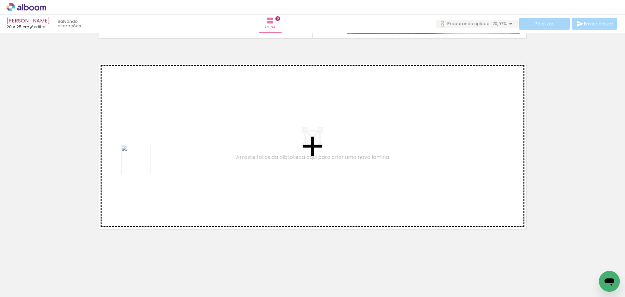
drag, startPoint x: 104, startPoint y: 221, endPoint x: 146, endPoint y: 156, distance: 77.7
click at [146, 156] on quentale-workspace at bounding box center [312, 148] width 625 height 297
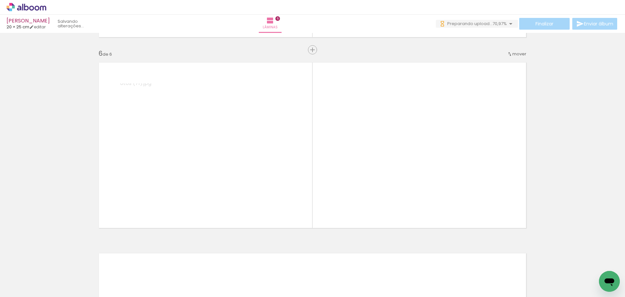
scroll to position [949, 0]
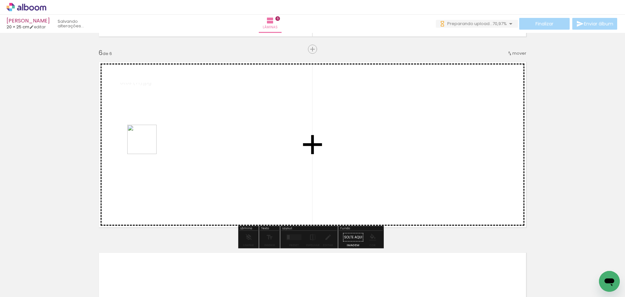
drag, startPoint x: 70, startPoint y: 278, endPoint x: 121, endPoint y: 190, distance: 101.1
click at [156, 129] on quentale-workspace at bounding box center [312, 148] width 625 height 297
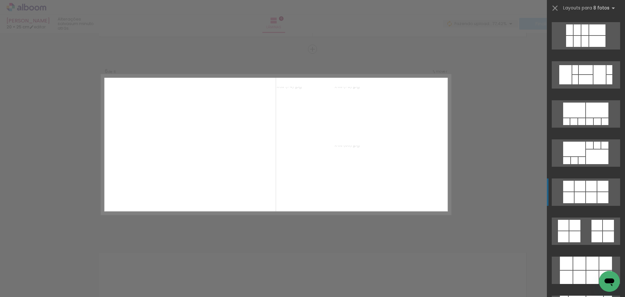
scroll to position [554, 0]
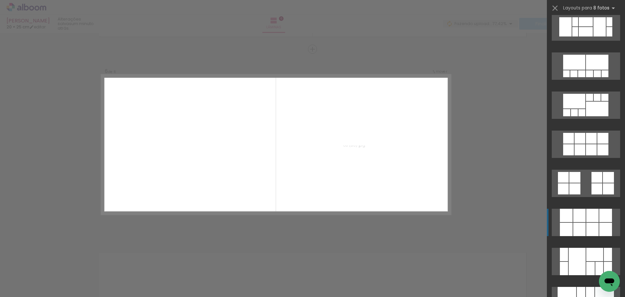
click at [592, 229] on div at bounding box center [593, 229] width 12 height 13
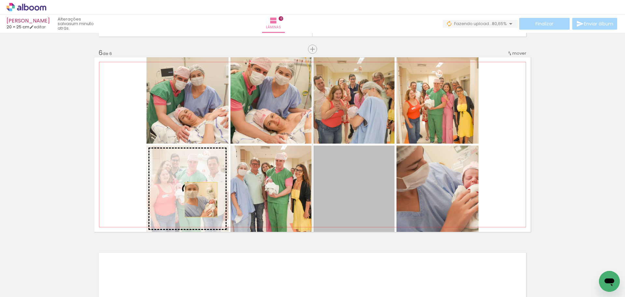
drag, startPoint x: 362, startPoint y: 200, endPoint x: 187, endPoint y: 199, distance: 174.6
click at [0, 0] on slot at bounding box center [0, 0] width 0 height 0
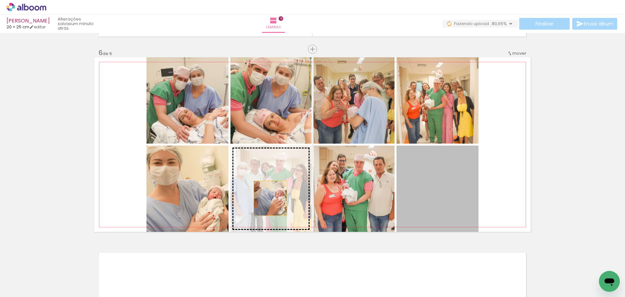
drag, startPoint x: 449, startPoint y: 198, endPoint x: 267, endPoint y: 198, distance: 182.1
click at [0, 0] on slot at bounding box center [0, 0] width 0 height 0
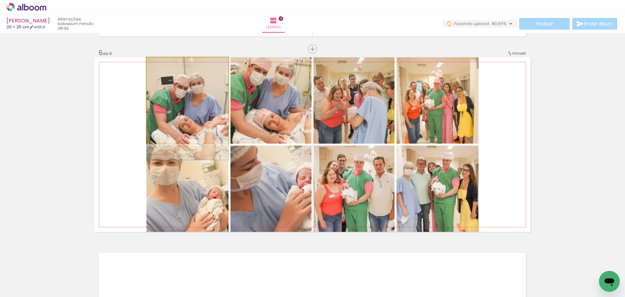
drag, startPoint x: 183, startPoint y: 124, endPoint x: 180, endPoint y: 142, distance: 18.7
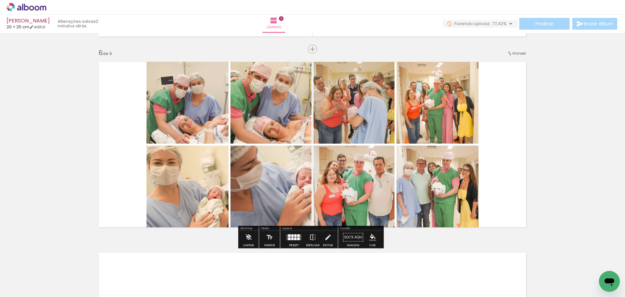
click at [340, 121] on quentale-photo at bounding box center [354, 100] width 81 height 86
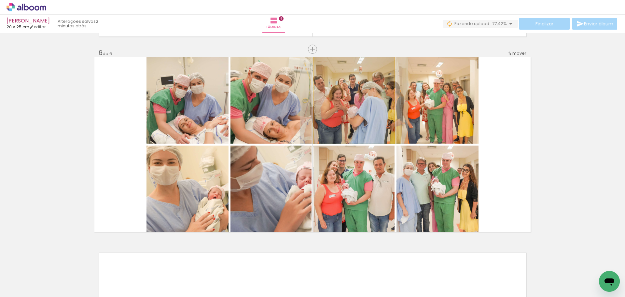
click at [340, 121] on quentale-photo at bounding box center [354, 100] width 81 height 86
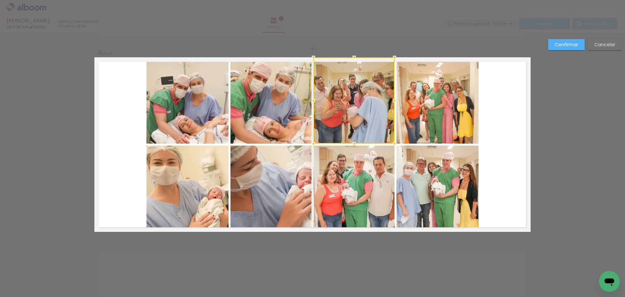
click at [358, 192] on quentale-photo at bounding box center [354, 189] width 81 height 86
click at [463, 196] on quentale-photo at bounding box center [438, 189] width 82 height 86
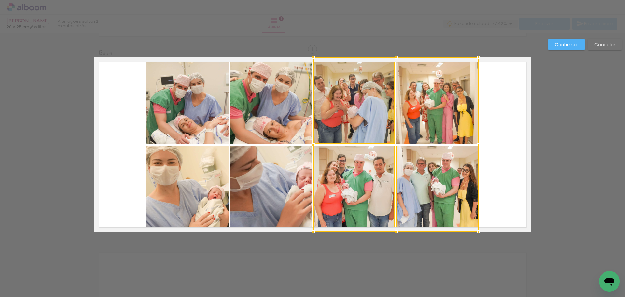
click at [465, 106] on div at bounding box center [396, 144] width 165 height 175
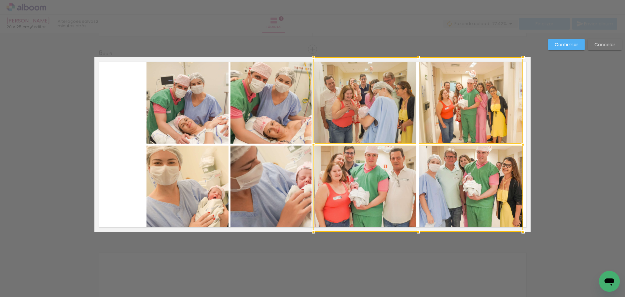
drag, startPoint x: 479, startPoint y: 149, endPoint x: 523, endPoint y: 150, distance: 44.7
click at [523, 150] on div at bounding box center [523, 144] width 13 height 13
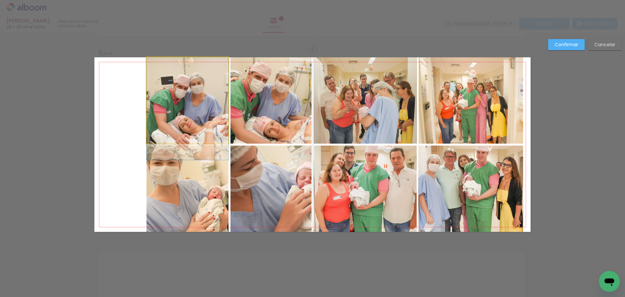
click at [202, 108] on quentale-photo at bounding box center [188, 100] width 82 height 86
click at [419, 108] on div at bounding box center [471, 100] width 105 height 86
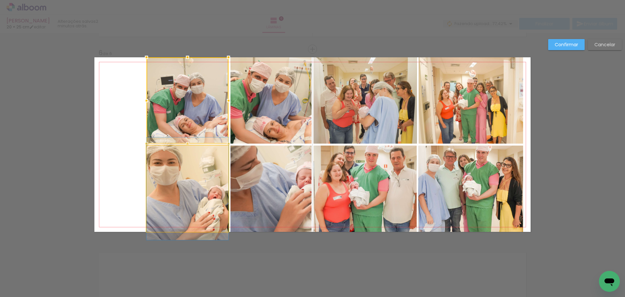
click at [210, 191] on quentale-photo at bounding box center [188, 189] width 82 height 86
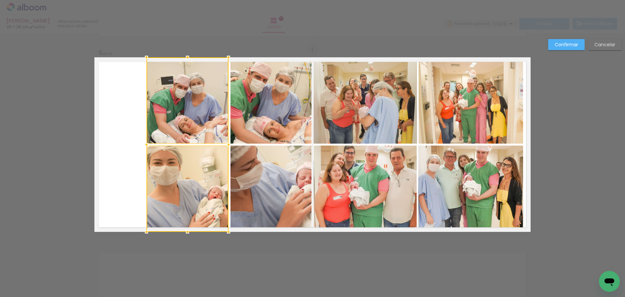
click at [261, 127] on quentale-photo at bounding box center [271, 100] width 81 height 86
click at [270, 183] on div at bounding box center [229, 144] width 165 height 175
click at [359, 123] on quentale-photo at bounding box center [366, 100] width 104 height 86
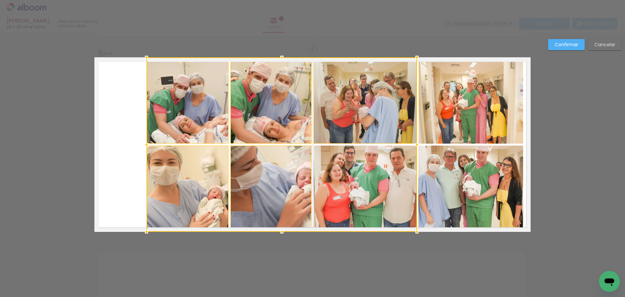
click at [363, 175] on div at bounding box center [282, 144] width 271 height 175
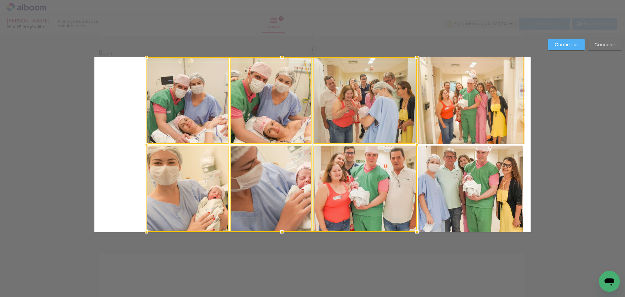
click at [483, 122] on quentale-photo at bounding box center [471, 100] width 105 height 86
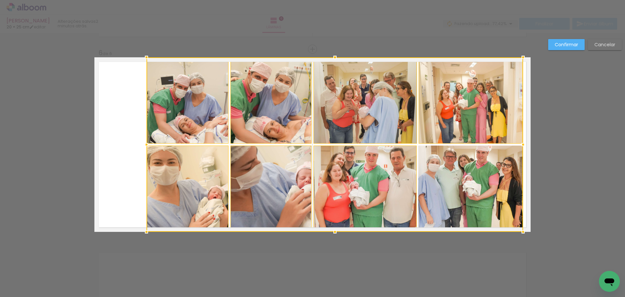
click at [481, 172] on div at bounding box center [335, 144] width 377 height 175
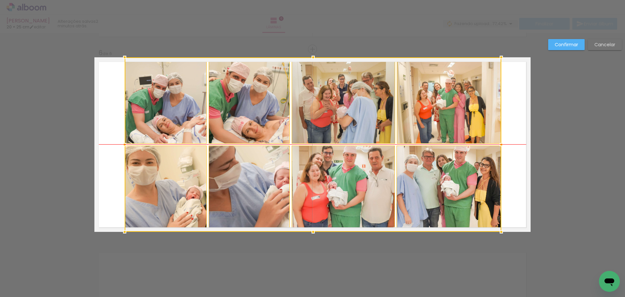
drag, startPoint x: 483, startPoint y: 179, endPoint x: 462, endPoint y: 179, distance: 21.8
click at [462, 179] on div at bounding box center [313, 144] width 377 height 175
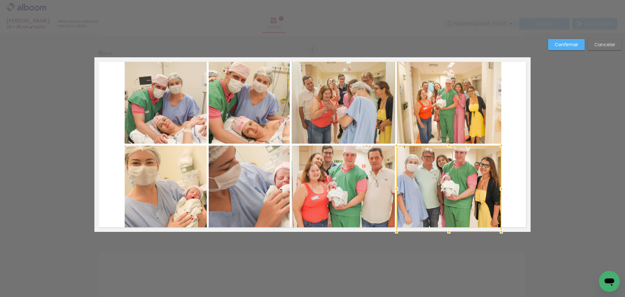
click at [514, 157] on quentale-layouter at bounding box center [312, 144] width 436 height 175
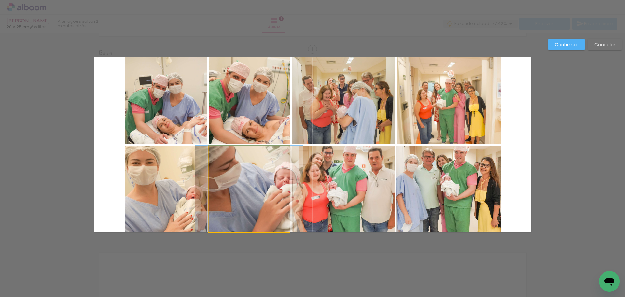
click at [231, 185] on quentale-photo at bounding box center [249, 189] width 81 height 86
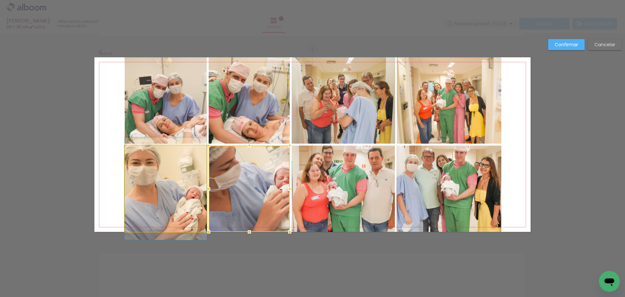
click at [158, 184] on quentale-photo at bounding box center [166, 189] width 82 height 86
click at [209, 184] on div at bounding box center [249, 189] width 81 height 86
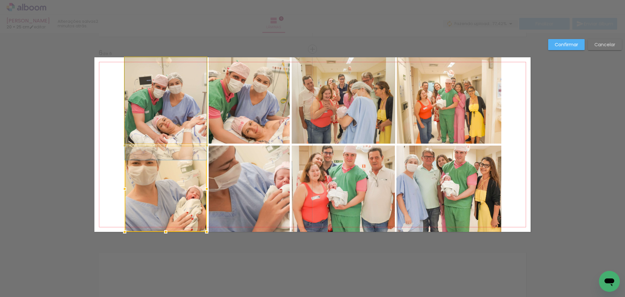
click at [172, 130] on quentale-photo at bounding box center [166, 100] width 82 height 86
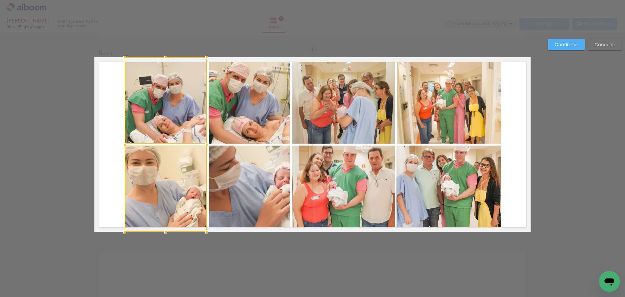
click at [106, 176] on quentale-layouter at bounding box center [312, 144] width 436 height 175
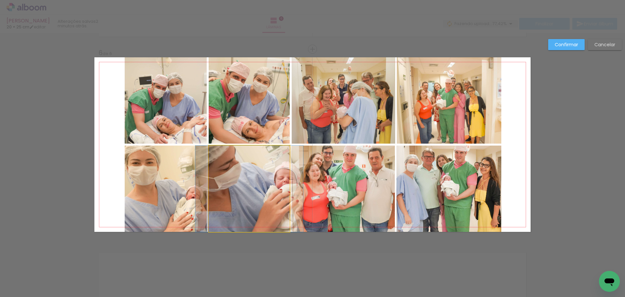
click at [223, 185] on quentale-photo at bounding box center [249, 189] width 81 height 86
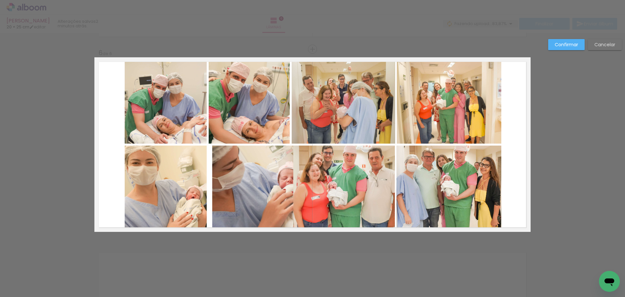
scroll to position [554, 0]
click at [225, 171] on quentale-photo at bounding box center [252, 189] width 81 height 86
click at [225, 171] on div at bounding box center [252, 189] width 81 height 86
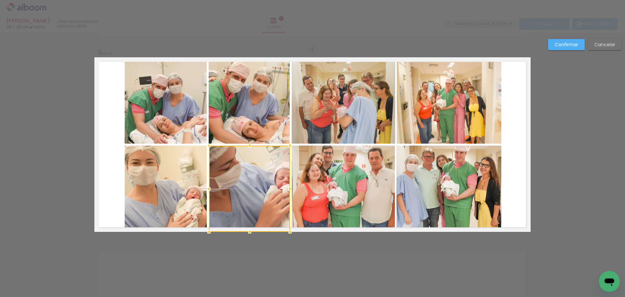
click at [229, 174] on div at bounding box center [249, 189] width 81 height 86
click at [105, 143] on quentale-layouter at bounding box center [312, 144] width 436 height 175
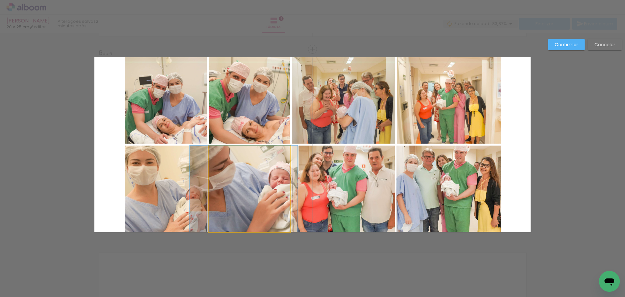
drag, startPoint x: 247, startPoint y: 178, endPoint x: 239, endPoint y: 177, distance: 7.9
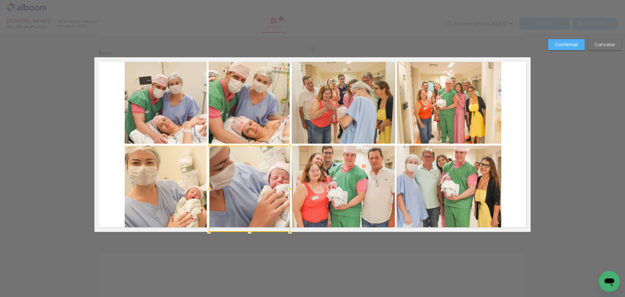
click at [237, 177] on div at bounding box center [249, 189] width 81 height 86
click at [255, 189] on div at bounding box center [249, 189] width 81 height 86
click at [116, 168] on quentale-layouter at bounding box center [312, 144] width 436 height 175
click at [0, 0] on slot "Confirmar" at bounding box center [0, 0] width 0 height 0
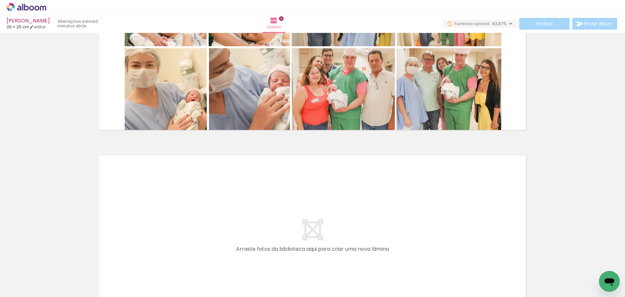
scroll to position [1047, 0]
click at [303, 229] on quentale-layouter at bounding box center [312, 237] width 436 height 175
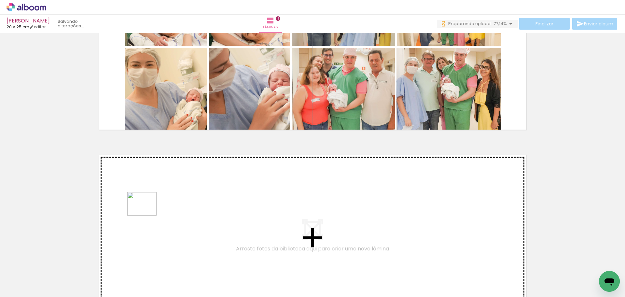
drag, startPoint x: 95, startPoint y: 249, endPoint x: 147, endPoint y: 212, distance: 63.9
click at [147, 212] on quentale-workspace at bounding box center [312, 148] width 625 height 297
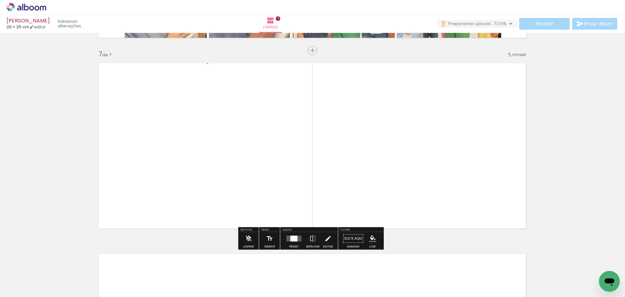
scroll to position [1140, 0]
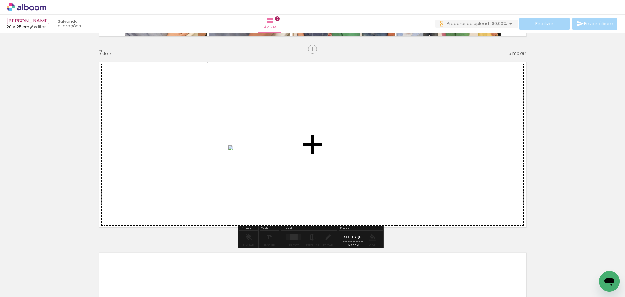
drag, startPoint x: 69, startPoint y: 276, endPoint x: 247, endPoint y: 164, distance: 210.0
click at [247, 164] on quentale-workspace at bounding box center [312, 148] width 625 height 297
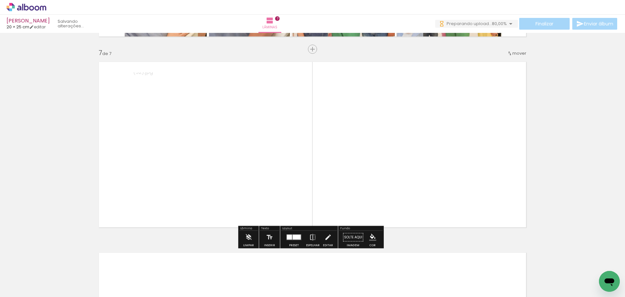
click at [404, 177] on quentale-photo at bounding box center [386, 144] width 216 height 145
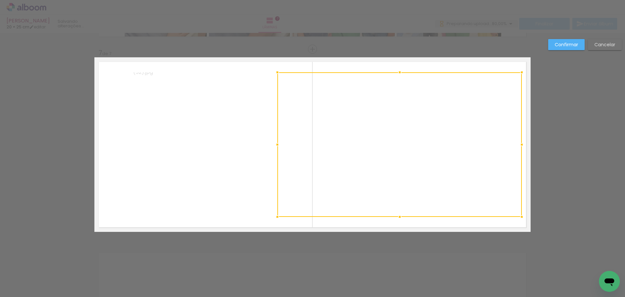
drag, startPoint x: 497, startPoint y: 148, endPoint x: 519, endPoint y: 148, distance: 21.2
click at [519, 148] on div at bounding box center [522, 144] width 13 height 13
click at [211, 154] on quentale-photo at bounding box center [204, 144] width 144 height 145
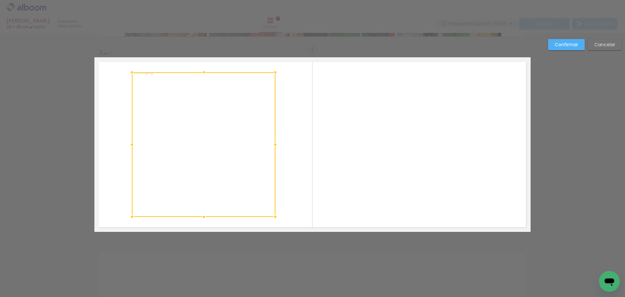
click at [211, 154] on div at bounding box center [204, 144] width 144 height 145
drag, startPoint x: 127, startPoint y: 146, endPoint x: 99, endPoint y: 145, distance: 27.7
click at [99, 145] on div at bounding box center [103, 144] width 13 height 13
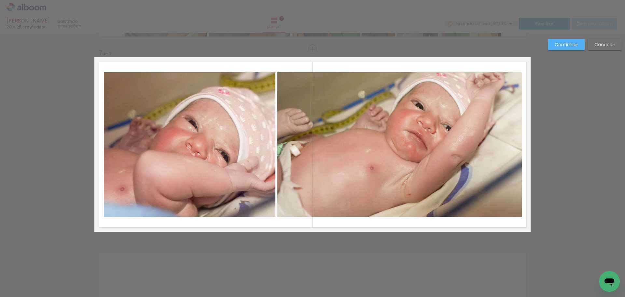
click at [0, 0] on slot "Confirmar" at bounding box center [0, 0] width 0 height 0
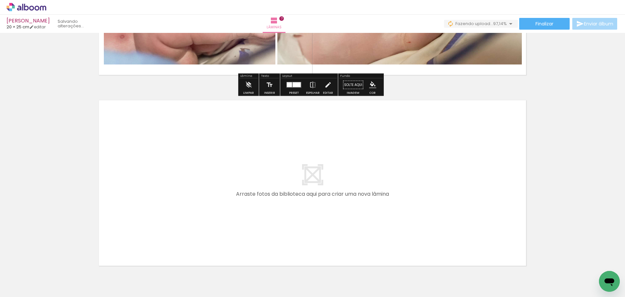
scroll to position [1303, 0]
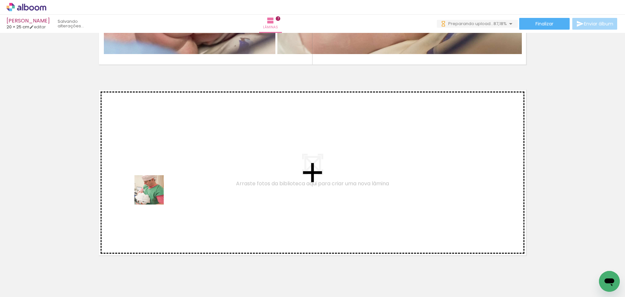
drag, startPoint x: 70, startPoint y: 281, endPoint x: 155, endPoint y: 194, distance: 121.4
click at [155, 194] on quentale-workspace at bounding box center [312, 148] width 625 height 297
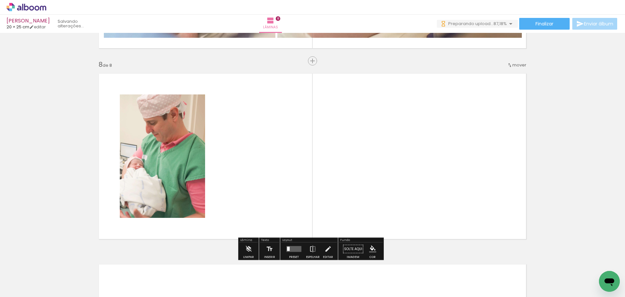
scroll to position [1331, 0]
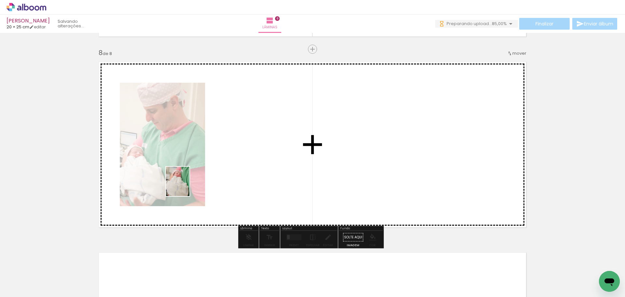
drag, startPoint x: 73, startPoint y: 275, endPoint x: 112, endPoint y: 235, distance: 56.0
click at [194, 178] on quentale-workspace at bounding box center [312, 148] width 625 height 297
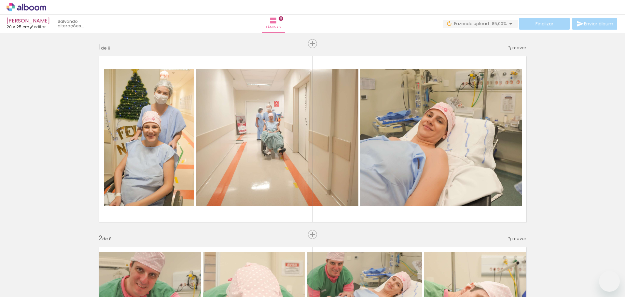
click at [183, 174] on quentale-workspace at bounding box center [312, 148] width 625 height 297
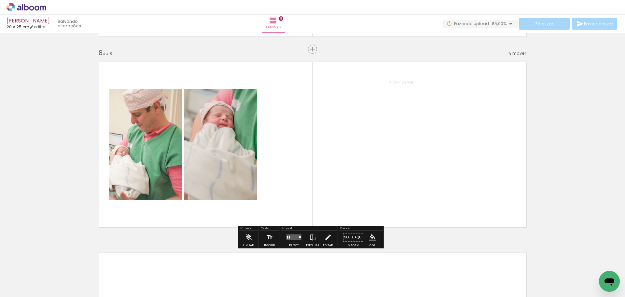
scroll to position [554, 0]
drag, startPoint x: 65, startPoint y: 282, endPoint x: 196, endPoint y: 187, distance: 161.6
click at [196, 187] on quentale-workspace at bounding box center [312, 148] width 625 height 297
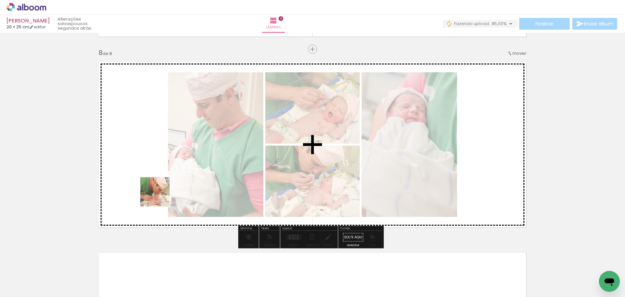
drag, startPoint x: 72, startPoint y: 276, endPoint x: 88, endPoint y: 263, distance: 20.4
click at [176, 175] on quentale-workspace at bounding box center [312, 148] width 625 height 297
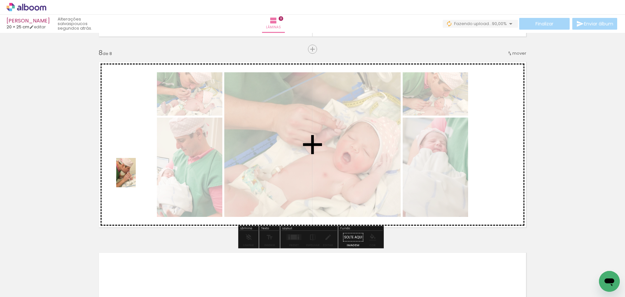
drag, startPoint x: 79, startPoint y: 266, endPoint x: 96, endPoint y: 265, distance: 17.3
click at [136, 177] on quentale-workspace at bounding box center [312, 148] width 625 height 297
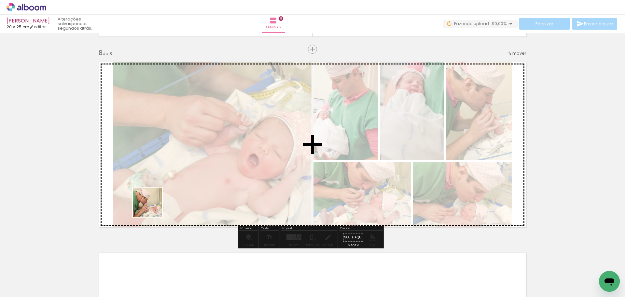
drag, startPoint x: 152, startPoint y: 207, endPoint x: 172, endPoint y: 201, distance: 20.3
click at [159, 198] on quentale-workspace at bounding box center [312, 148] width 625 height 297
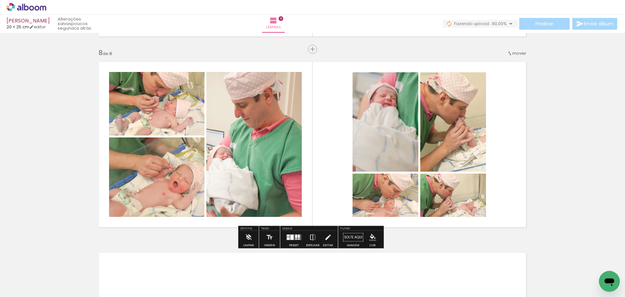
click at [291, 237] on div at bounding box center [292, 237] width 3 height 5
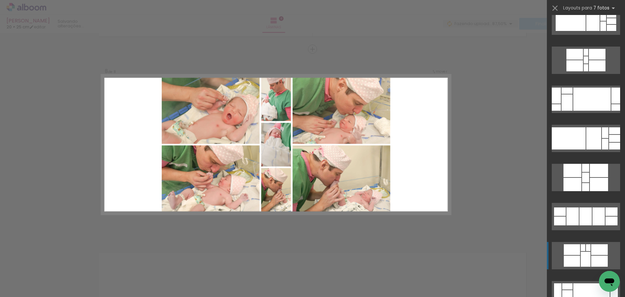
scroll to position [261, 0]
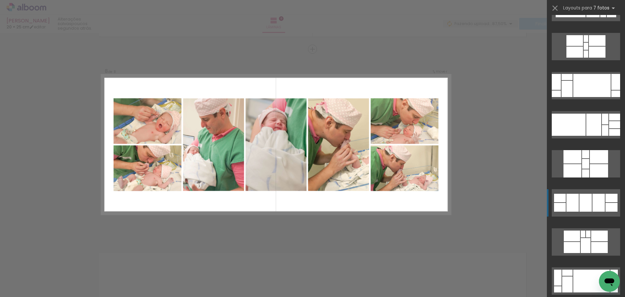
click at [588, 206] on div at bounding box center [586, 203] width 12 height 18
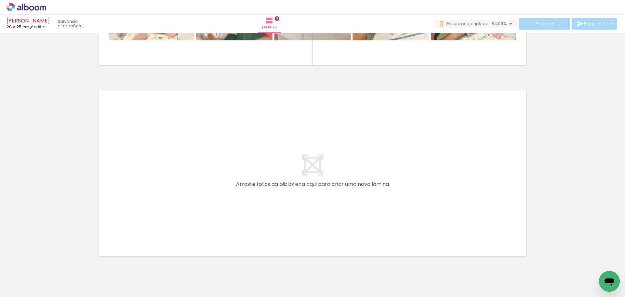
scroll to position [1493, 0]
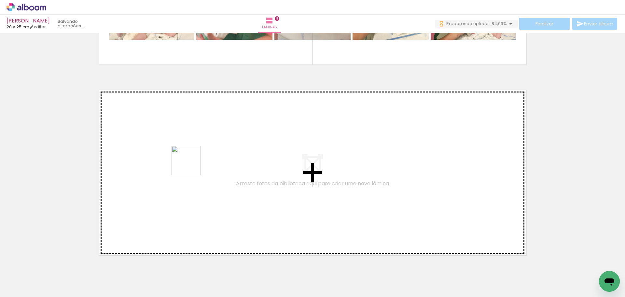
drag, startPoint x: 67, startPoint y: 280, endPoint x: 191, endPoint y: 165, distance: 169.2
click at [191, 165] on quentale-workspace at bounding box center [312, 148] width 625 height 297
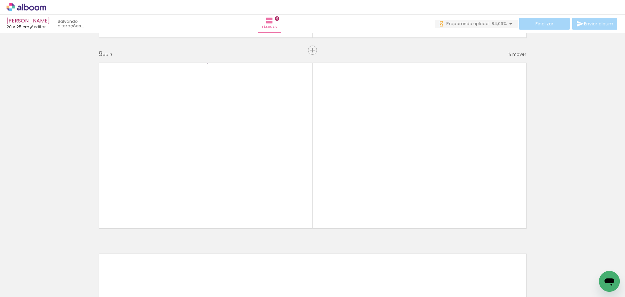
scroll to position [1521, 0]
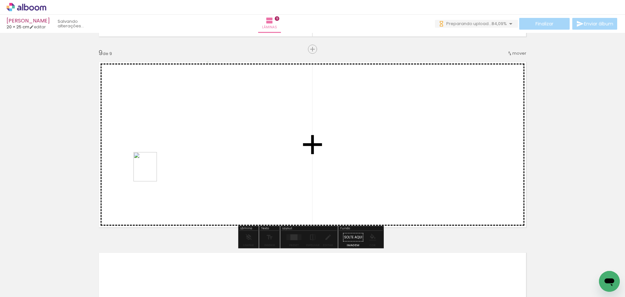
drag, startPoint x: 77, startPoint y: 265, endPoint x: 153, endPoint y: 172, distance: 120.8
click at [153, 172] on quentale-workspace at bounding box center [312, 148] width 625 height 297
drag, startPoint x: 71, startPoint y: 271, endPoint x: 120, endPoint y: 238, distance: 58.5
click at [177, 170] on quentale-workspace at bounding box center [312, 148] width 625 height 297
drag, startPoint x: 162, startPoint y: 215, endPoint x: 305, endPoint y: 207, distance: 142.6
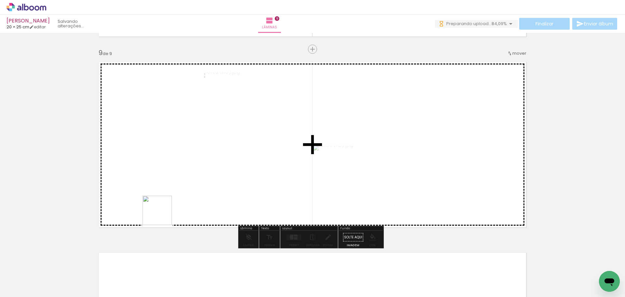
click at [249, 159] on quentale-workspace at bounding box center [312, 148] width 625 height 297
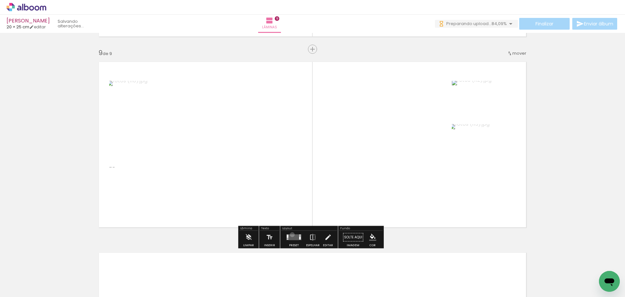
drag, startPoint x: 291, startPoint y: 235, endPoint x: 322, endPoint y: 235, distance: 31.3
click at [291, 235] on quentale-layouter at bounding box center [294, 238] width 15 height 6
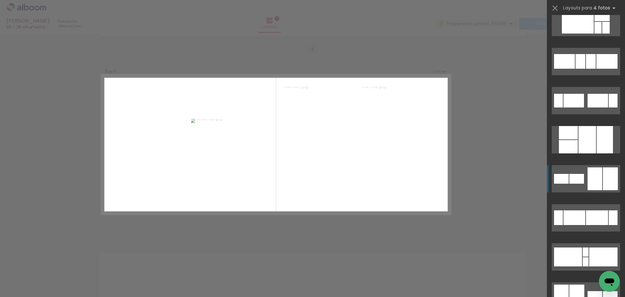
scroll to position [261, 0]
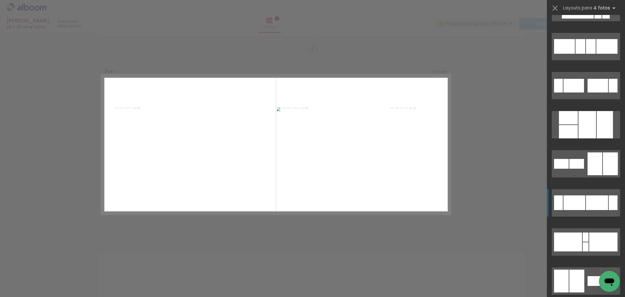
click at [591, 207] on div at bounding box center [597, 202] width 22 height 15
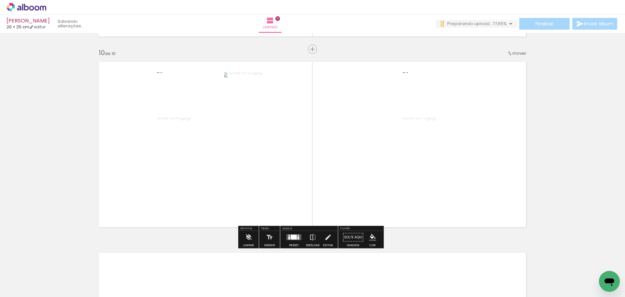
scroll to position [261, 0]
click at [291, 238] on div at bounding box center [294, 237] width 6 height 5
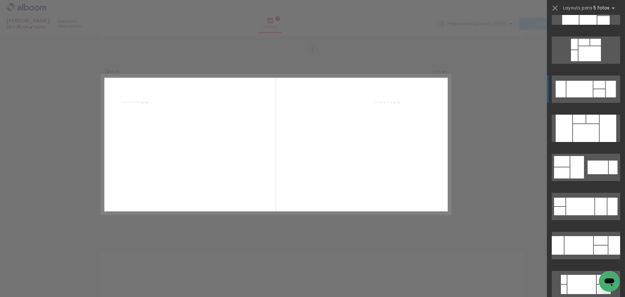
scroll to position [456, 0]
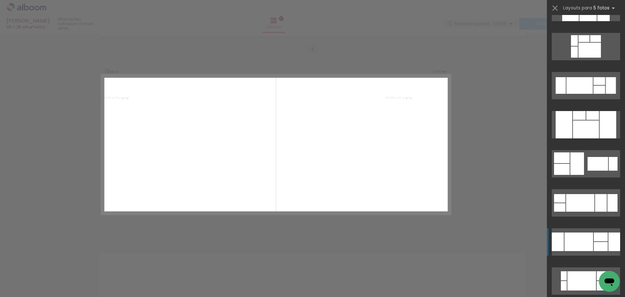
click at [609, 239] on div at bounding box center [615, 242] width 12 height 19
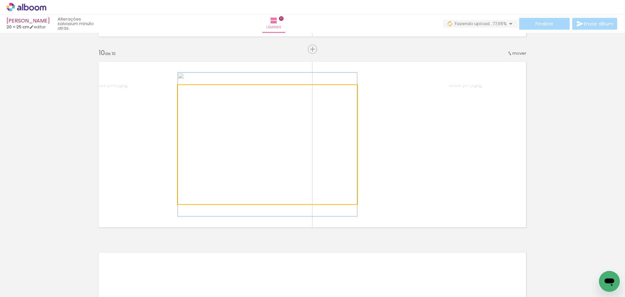
click at [260, 188] on quentale-photo at bounding box center [267, 144] width 179 height 119
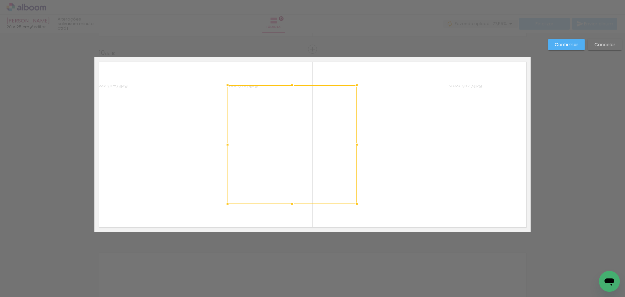
drag, startPoint x: 179, startPoint y: 146, endPoint x: 227, endPoint y: 155, distance: 48.9
click at [228, 155] on div at bounding box center [293, 144] width 130 height 119
click at [277, 157] on div at bounding box center [293, 144] width 130 height 119
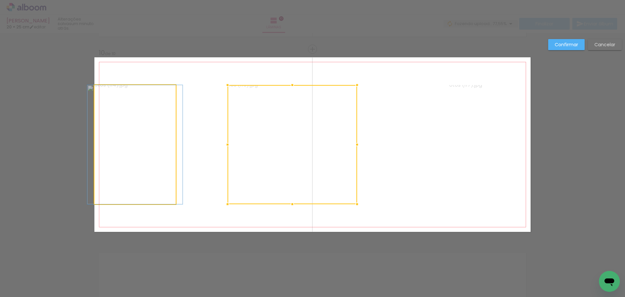
click at [133, 152] on quentale-photo at bounding box center [134, 144] width 81 height 119
click at [228, 152] on div at bounding box center [293, 144] width 130 height 119
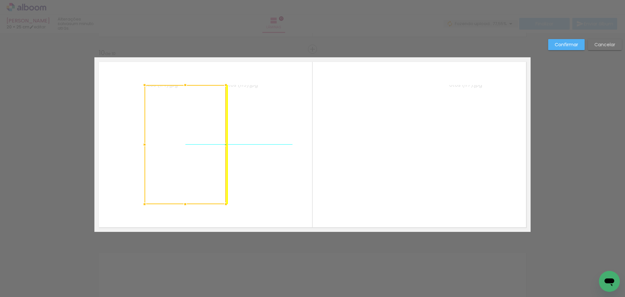
drag, startPoint x: 133, startPoint y: 152, endPoint x: 182, endPoint y: 154, distance: 48.6
click at [182, 154] on div at bounding box center [185, 144] width 81 height 119
click at [117, 201] on quentale-layouter at bounding box center [312, 144] width 436 height 175
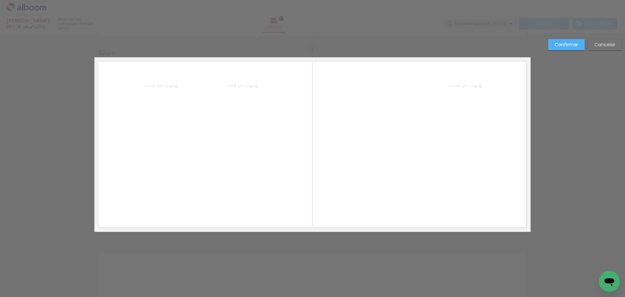
click at [160, 176] on quentale-photo at bounding box center [185, 144] width 81 height 119
click at [160, 176] on div at bounding box center [185, 144] width 81 height 119
click at [263, 173] on quentale-photo at bounding box center [293, 144] width 130 height 119
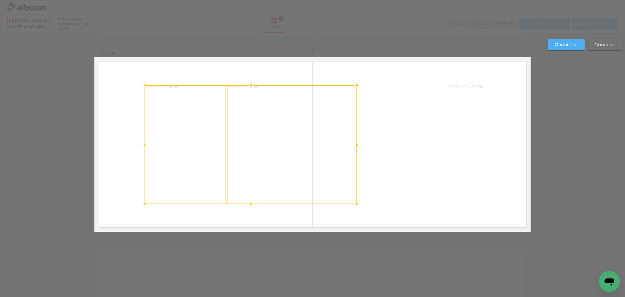
click at [417, 125] on quentale-photo at bounding box center [403, 114] width 88 height 59
click at [411, 189] on div at bounding box center [296, 144] width 303 height 119
click at [488, 182] on quentale-photo at bounding box center [489, 144] width 81 height 119
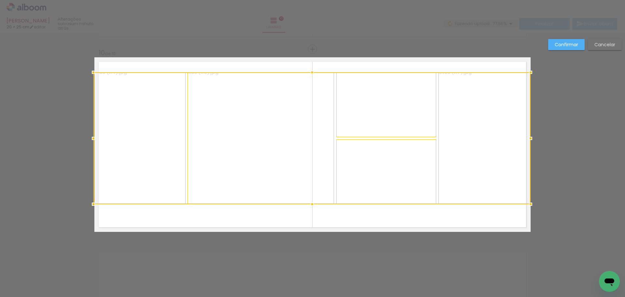
drag, startPoint x: 142, startPoint y: 85, endPoint x: 94, endPoint y: 70, distance: 50.2
click at [94, 70] on div at bounding box center [93, 72] width 13 height 13
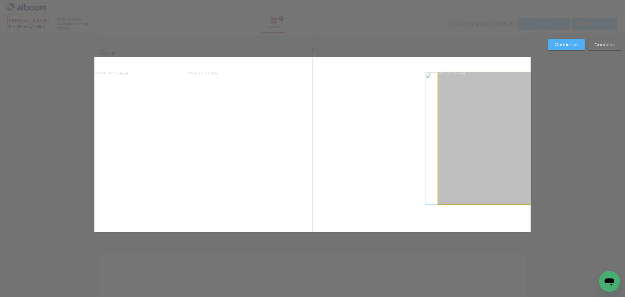
drag, startPoint x: 473, startPoint y: 173, endPoint x: 464, endPoint y: 173, distance: 8.1
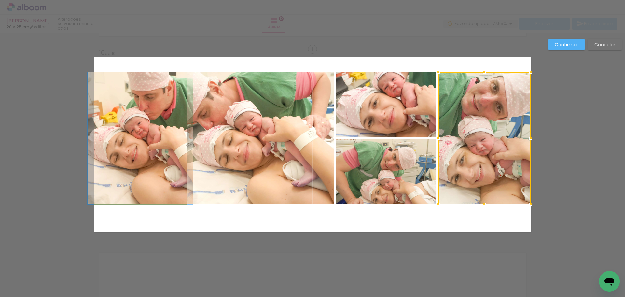
click at [137, 135] on quentale-photo at bounding box center [140, 138] width 92 height 132
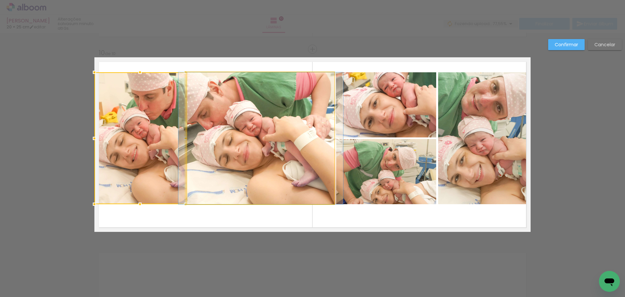
click at [263, 138] on quentale-photo at bounding box center [260, 138] width 147 height 132
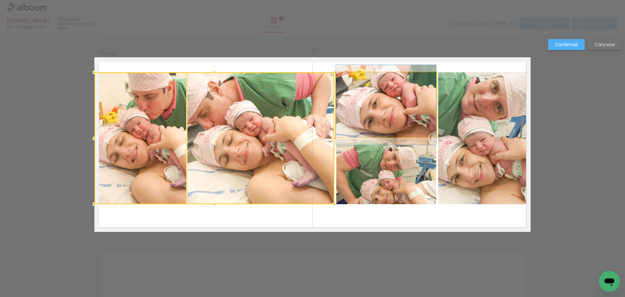
click at [409, 106] on quentale-photo at bounding box center [386, 104] width 100 height 65
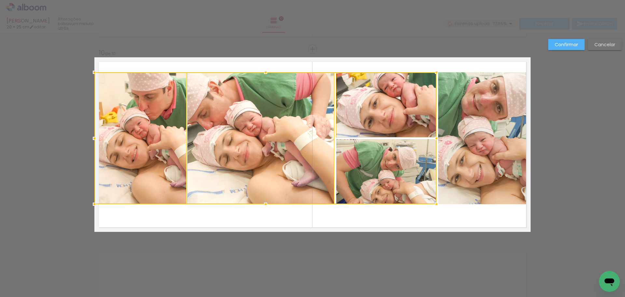
click at [398, 172] on div at bounding box center [265, 138] width 342 height 132
click at [472, 169] on quentale-photo at bounding box center [484, 138] width 93 height 132
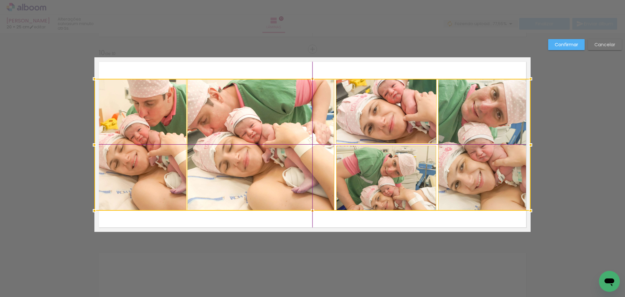
click at [383, 172] on div at bounding box center [312, 145] width 436 height 132
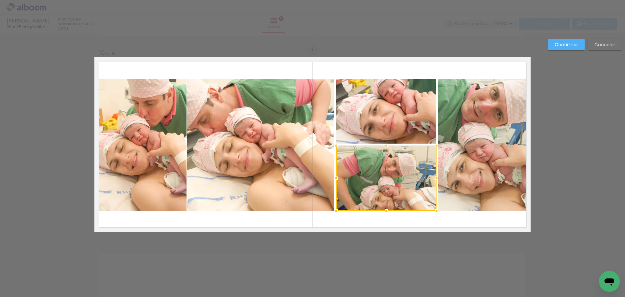
click at [0, 0] on slot "Confirmar" at bounding box center [0, 0] width 0 height 0
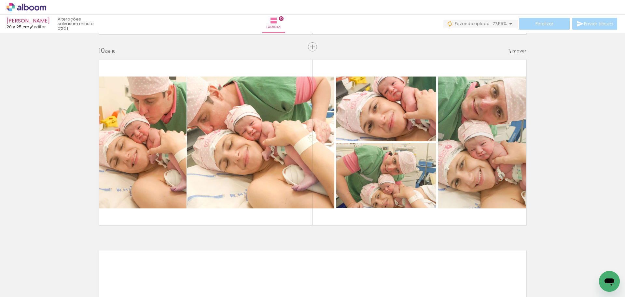
scroll to position [1712, 0]
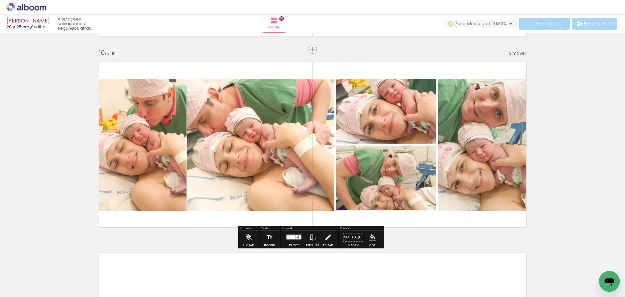
scroll to position [456, 0]
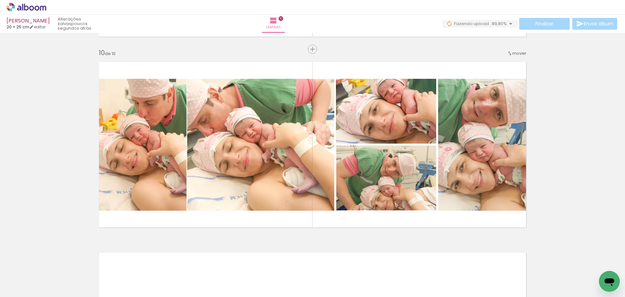
scroll to position [456, 0]
click at [539, 22] on span "Finalizar" at bounding box center [545, 23] width 18 height 5
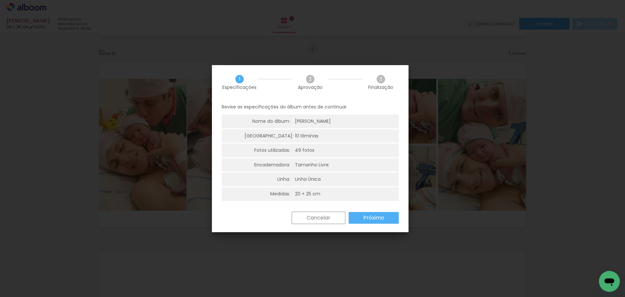
click at [376, 221] on paper-button "Próximo" at bounding box center [374, 218] width 50 height 12
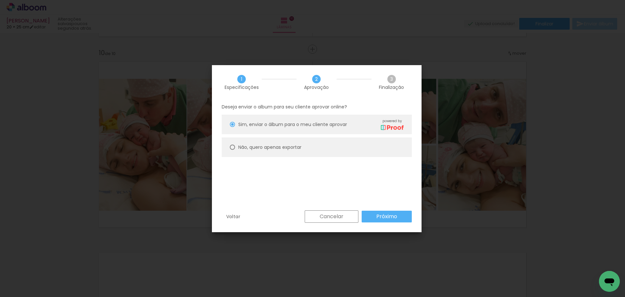
click at [0, 0] on slot "Não, quero apenas exportar" at bounding box center [0, 0] width 0 height 0
type paper-radio-button "on"
click at [0, 0] on slot "Próximo" at bounding box center [0, 0] width 0 height 0
type input "Alta, 300 DPI"
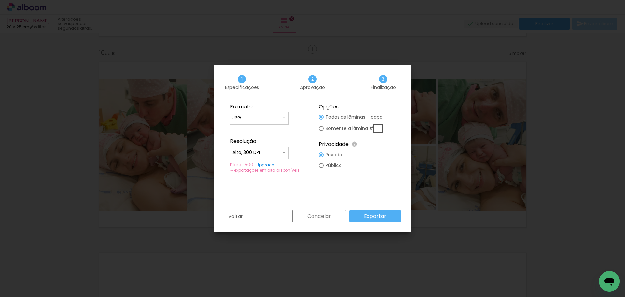
click at [0, 0] on slot "Exportar" at bounding box center [0, 0] width 0 height 0
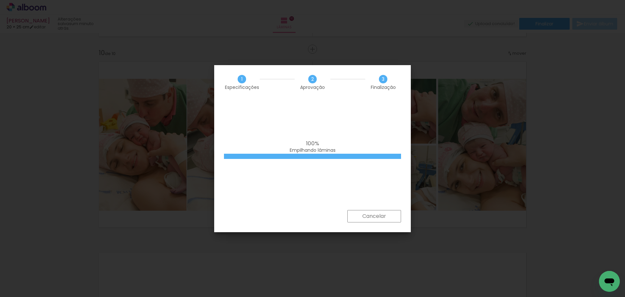
scroll to position [456, 0]
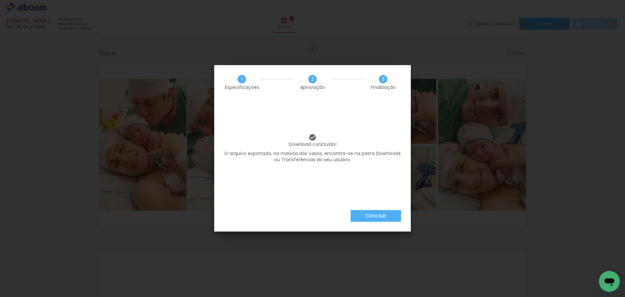
scroll to position [456, 0]
